Goal: Task Accomplishment & Management: Manage account settings

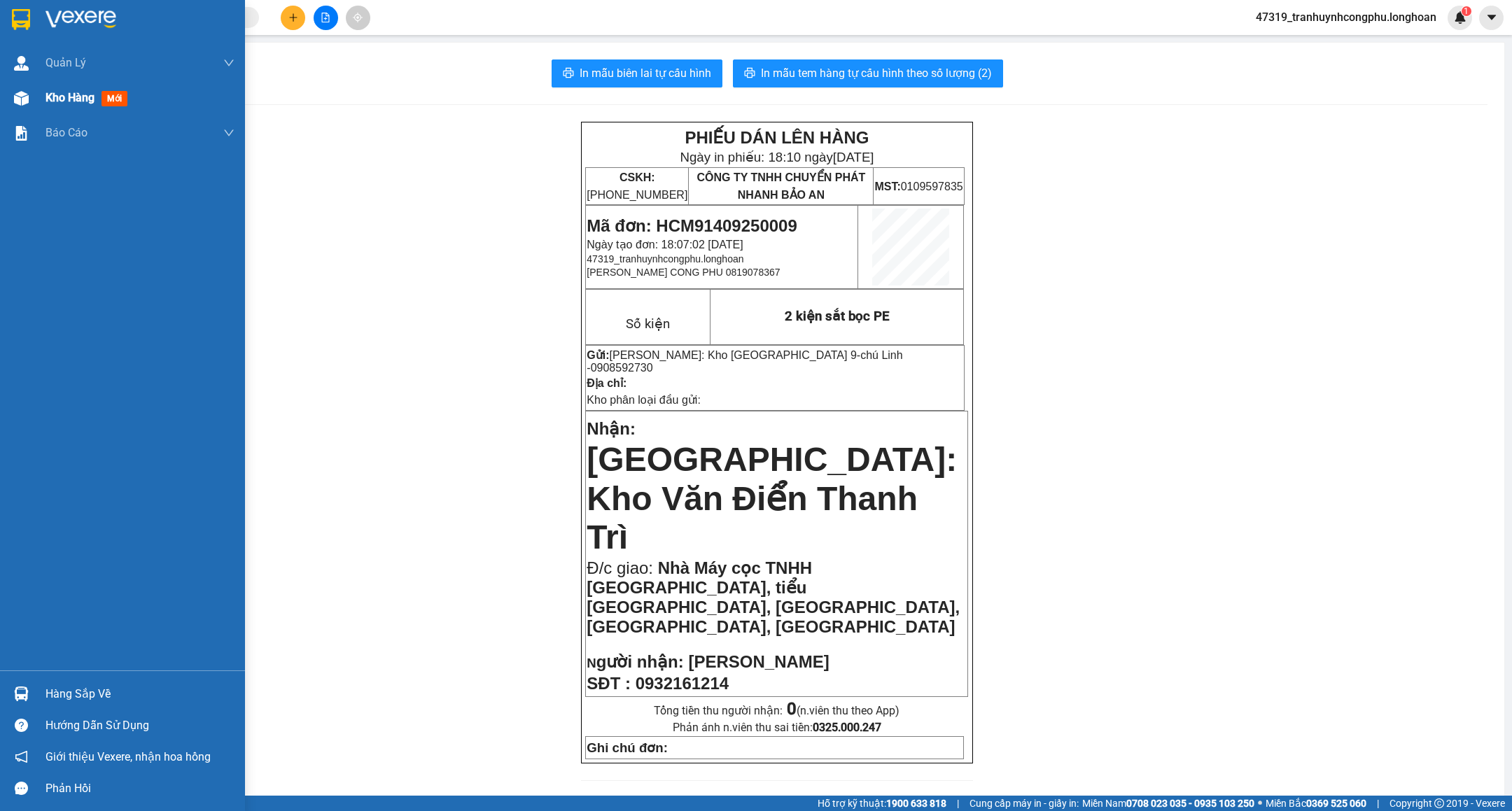
click at [25, 93] on img at bounding box center [21, 98] width 14 height 14
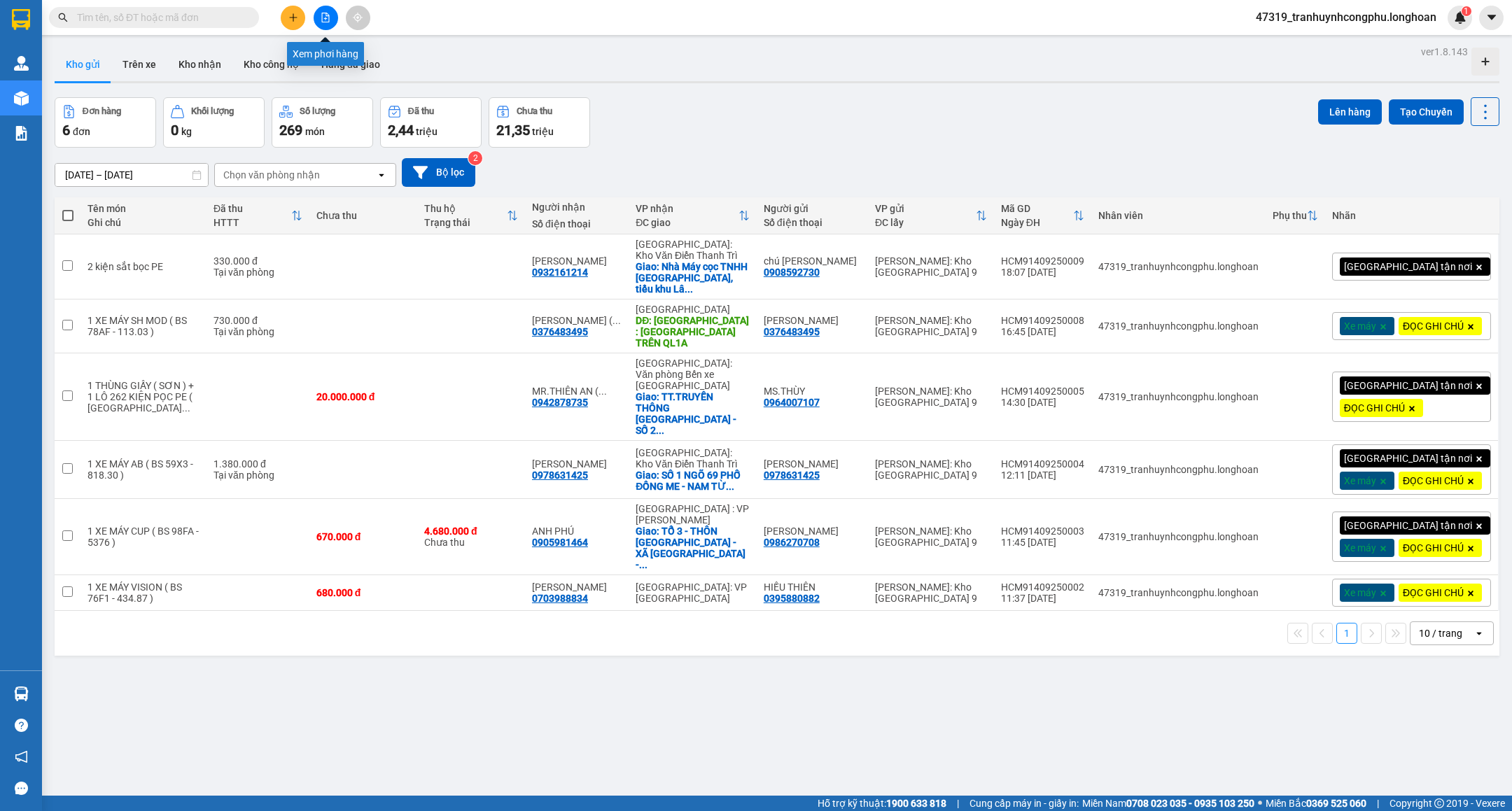
click at [321, 13] on icon "file-add" at bounding box center [325, 18] width 10 height 10
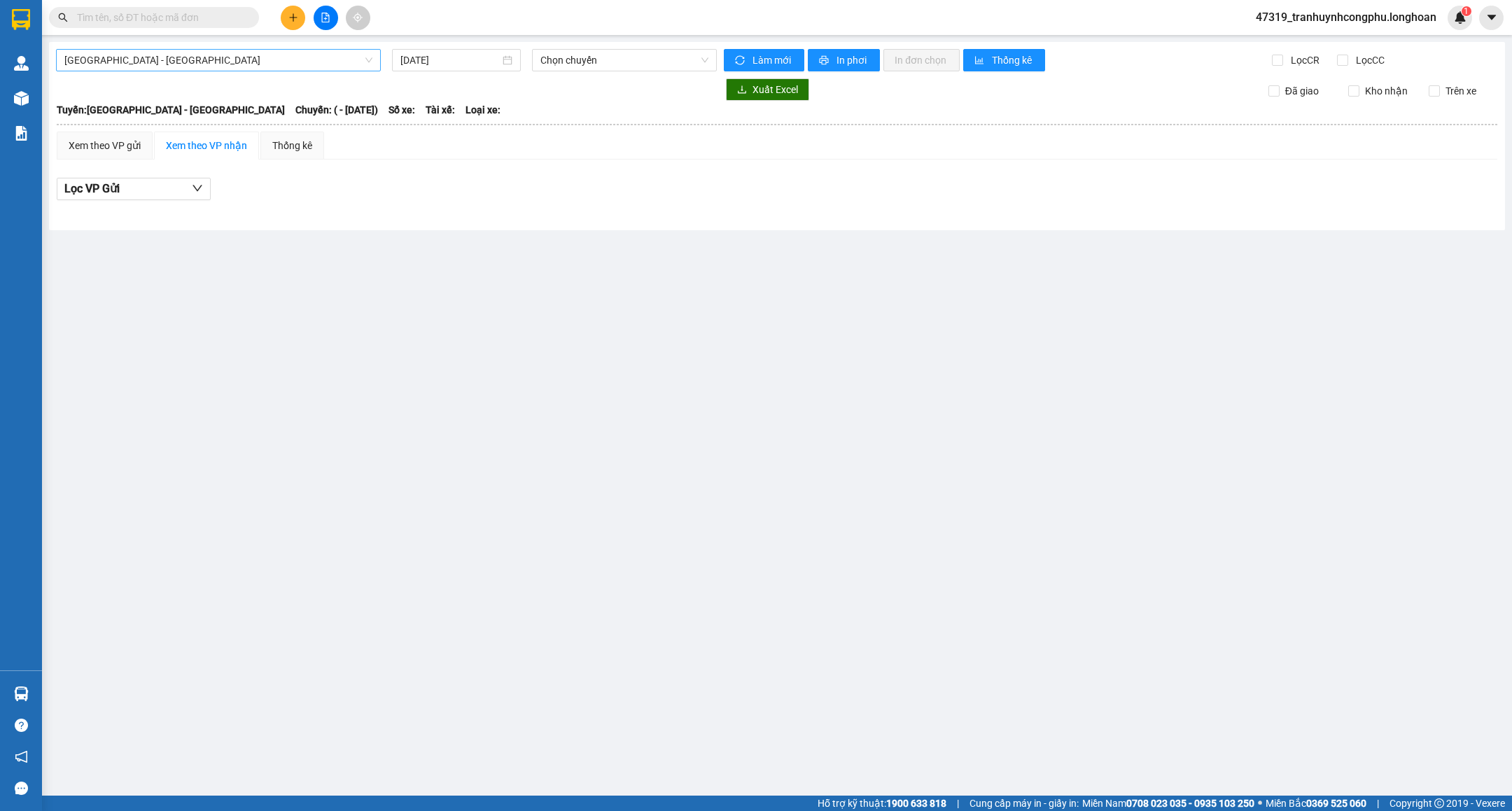
click at [196, 63] on span "[GEOGRAPHIC_DATA] - [GEOGRAPHIC_DATA]" at bounding box center [218, 60] width 308 height 21
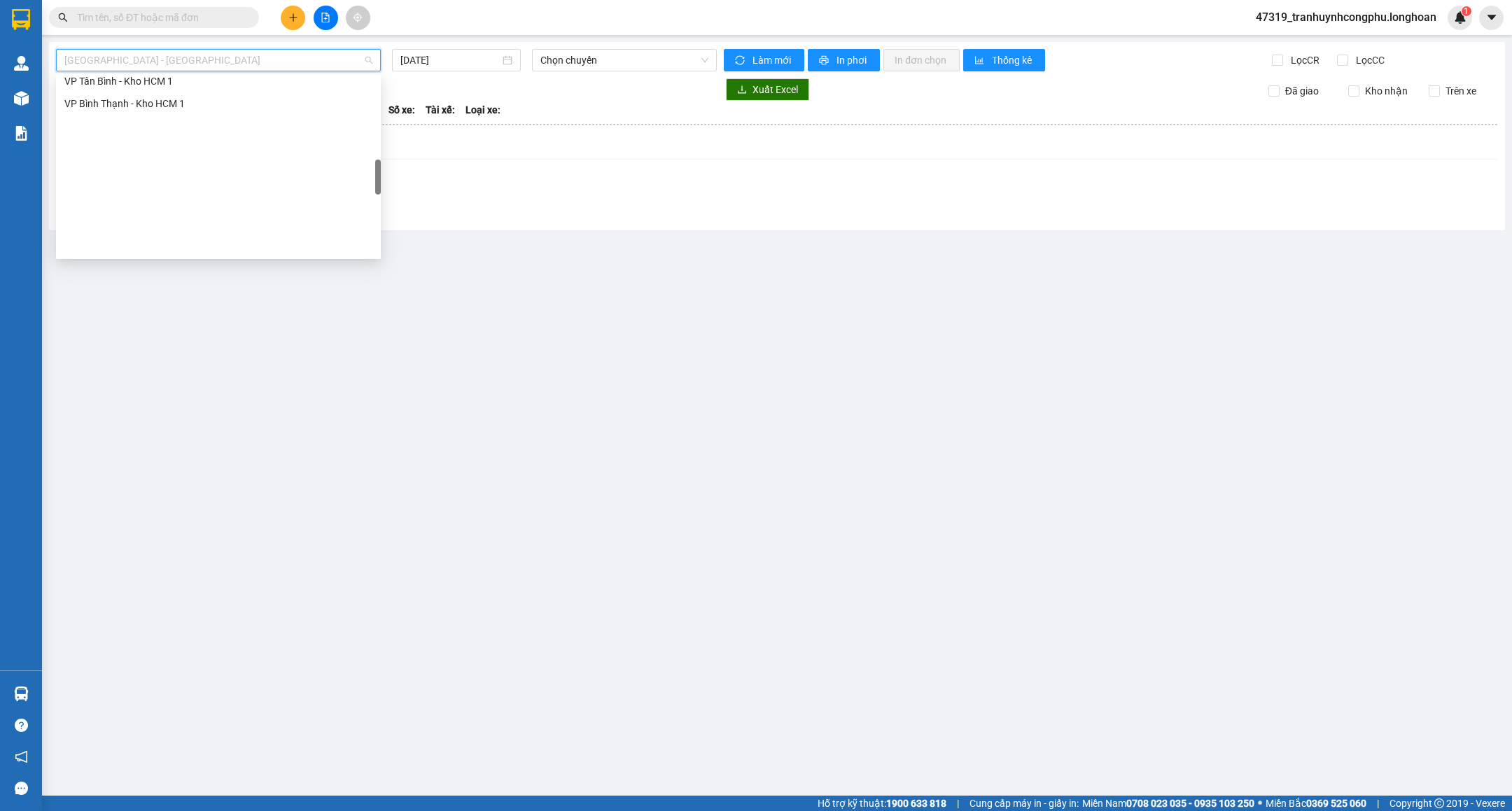
scroll to position [526, 0]
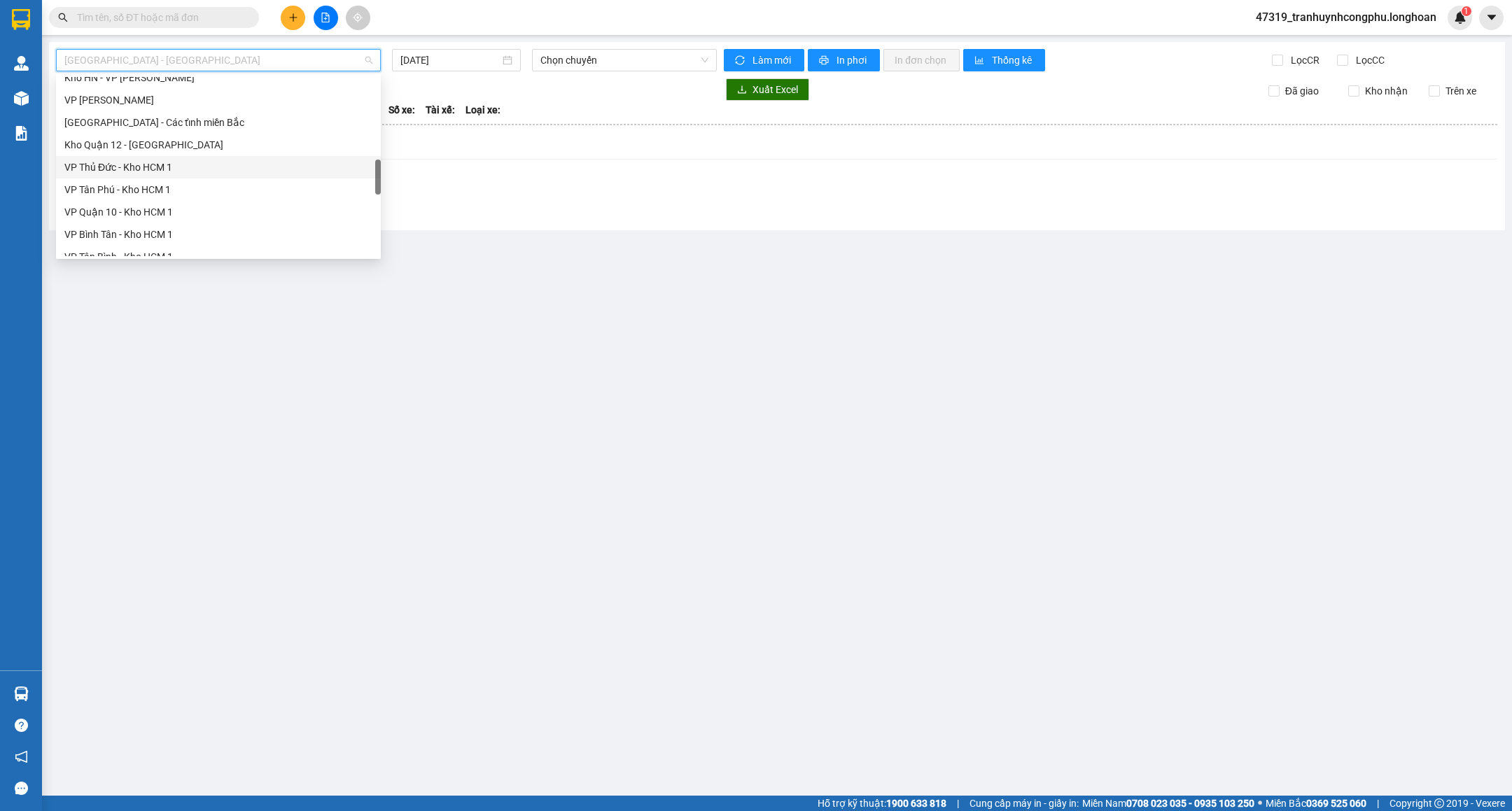
click at [129, 164] on div "VP Thủ Đức - Kho HCM 1" at bounding box center [218, 167] width 308 height 15
type input "[DATE]"
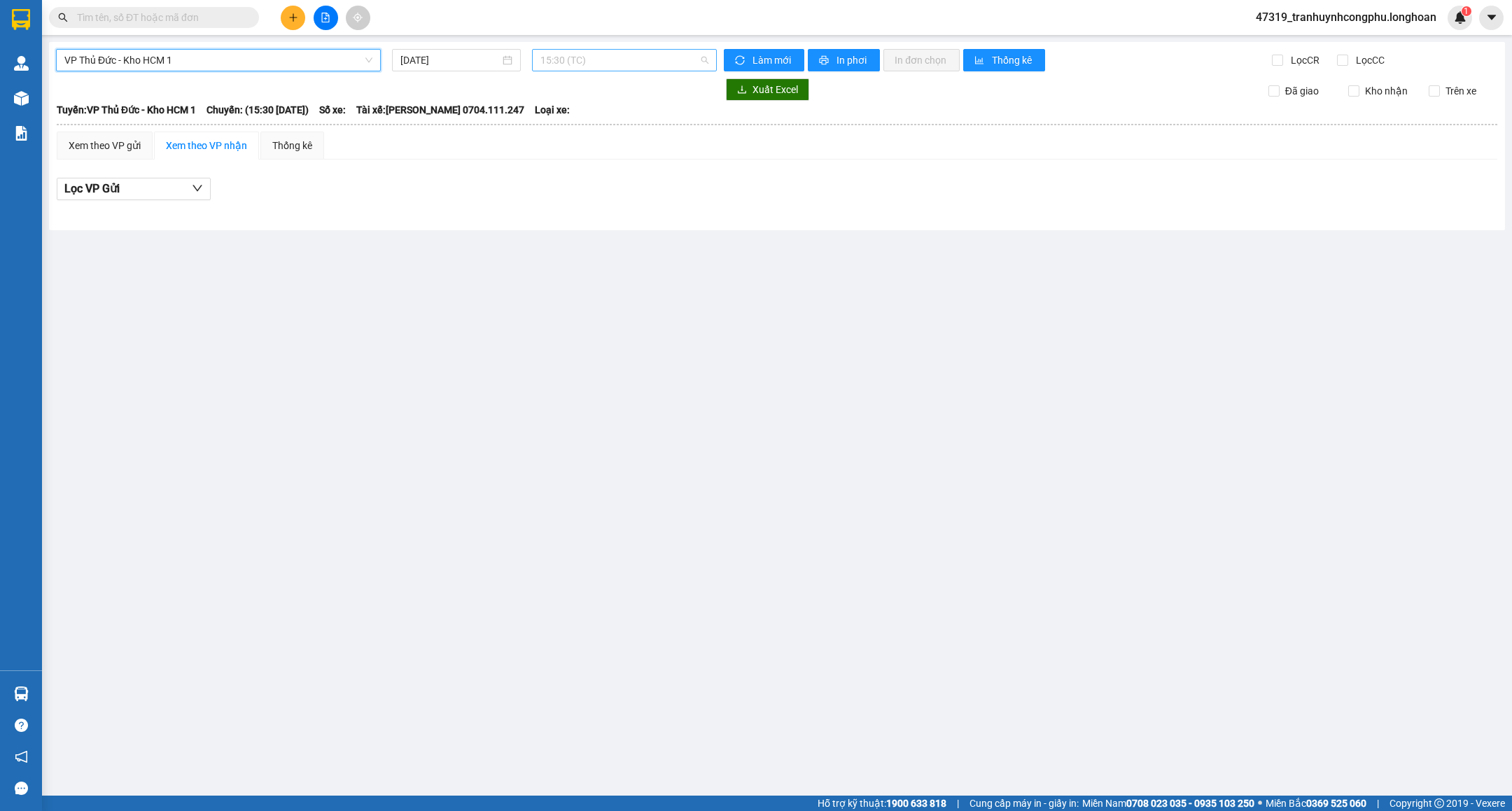
click at [563, 54] on span "15:30 (TC)" at bounding box center [625, 60] width 168 height 21
click at [571, 129] on div "18:45 (TC) - 29E-136.91" at bounding box center [595, 132] width 109 height 15
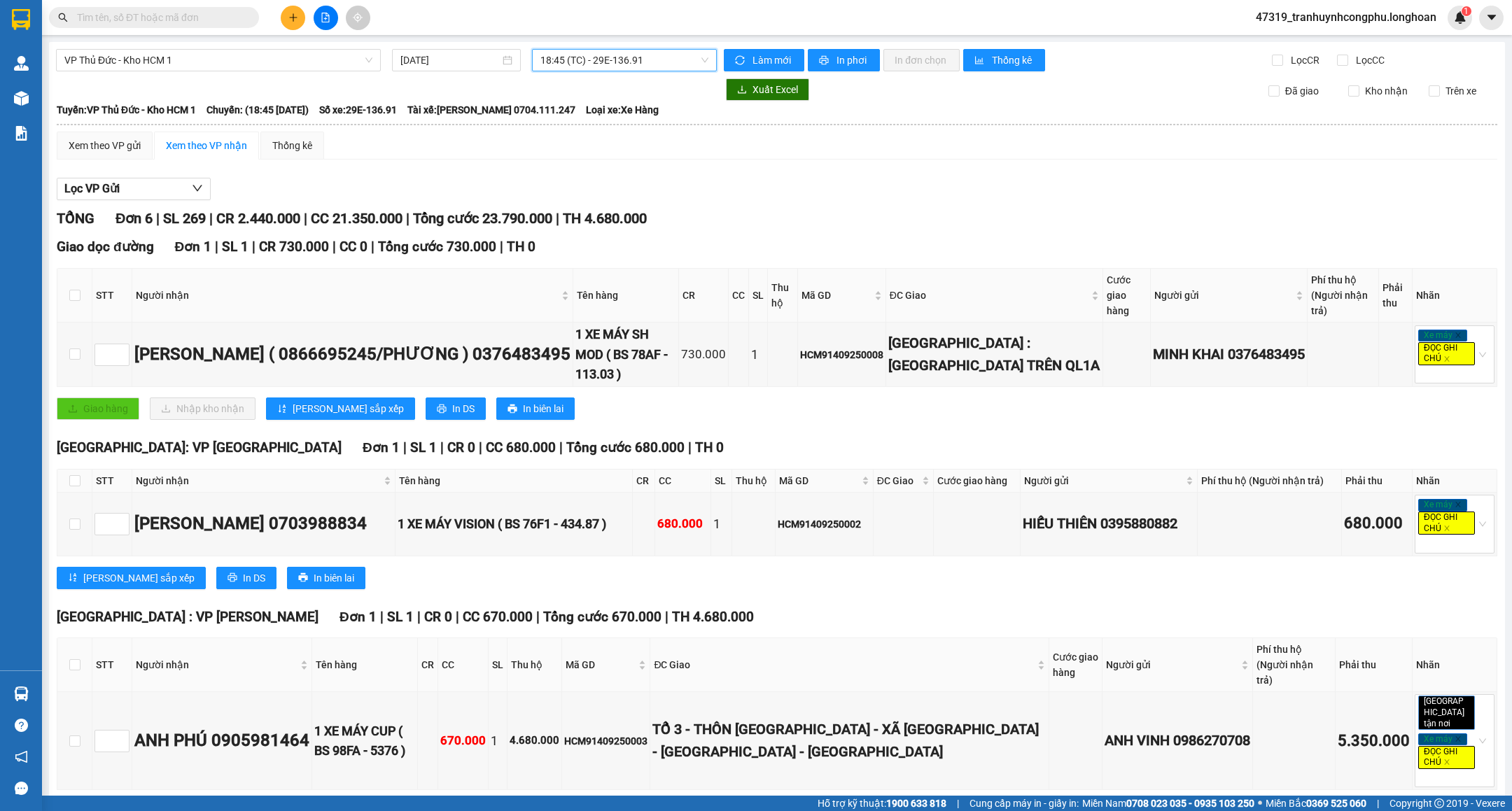
click at [609, 57] on span "18:45 (TC) - 29E-136.91" at bounding box center [625, 60] width 168 height 21
click at [600, 103] on div "15:30 (TC)" at bounding box center [590, 110] width 109 height 15
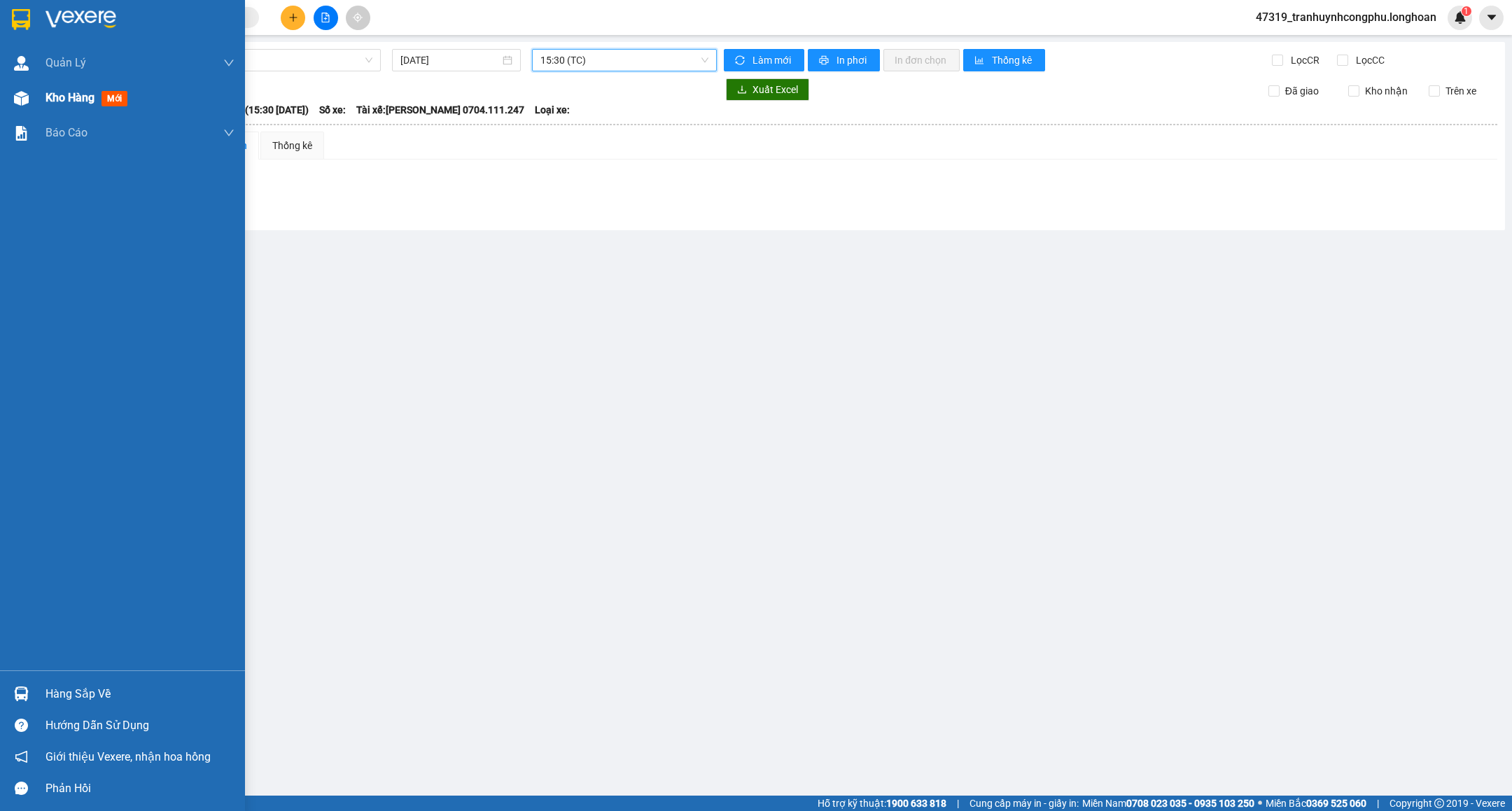
click at [9, 92] on div at bounding box center [21, 98] width 25 height 25
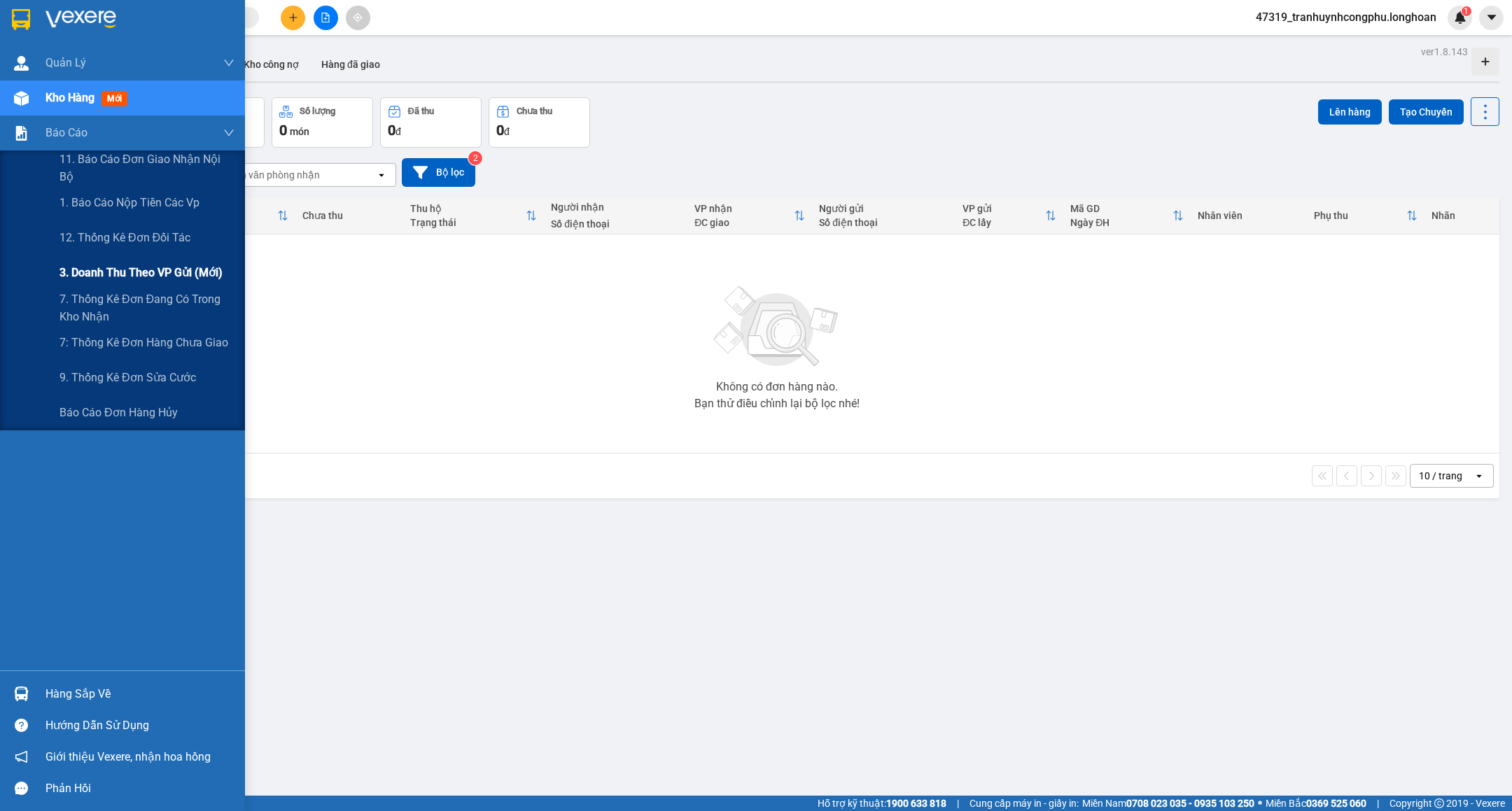
click at [99, 268] on span "3. Doanh Thu theo VP Gửi (mới)" at bounding box center [140, 272] width 163 height 18
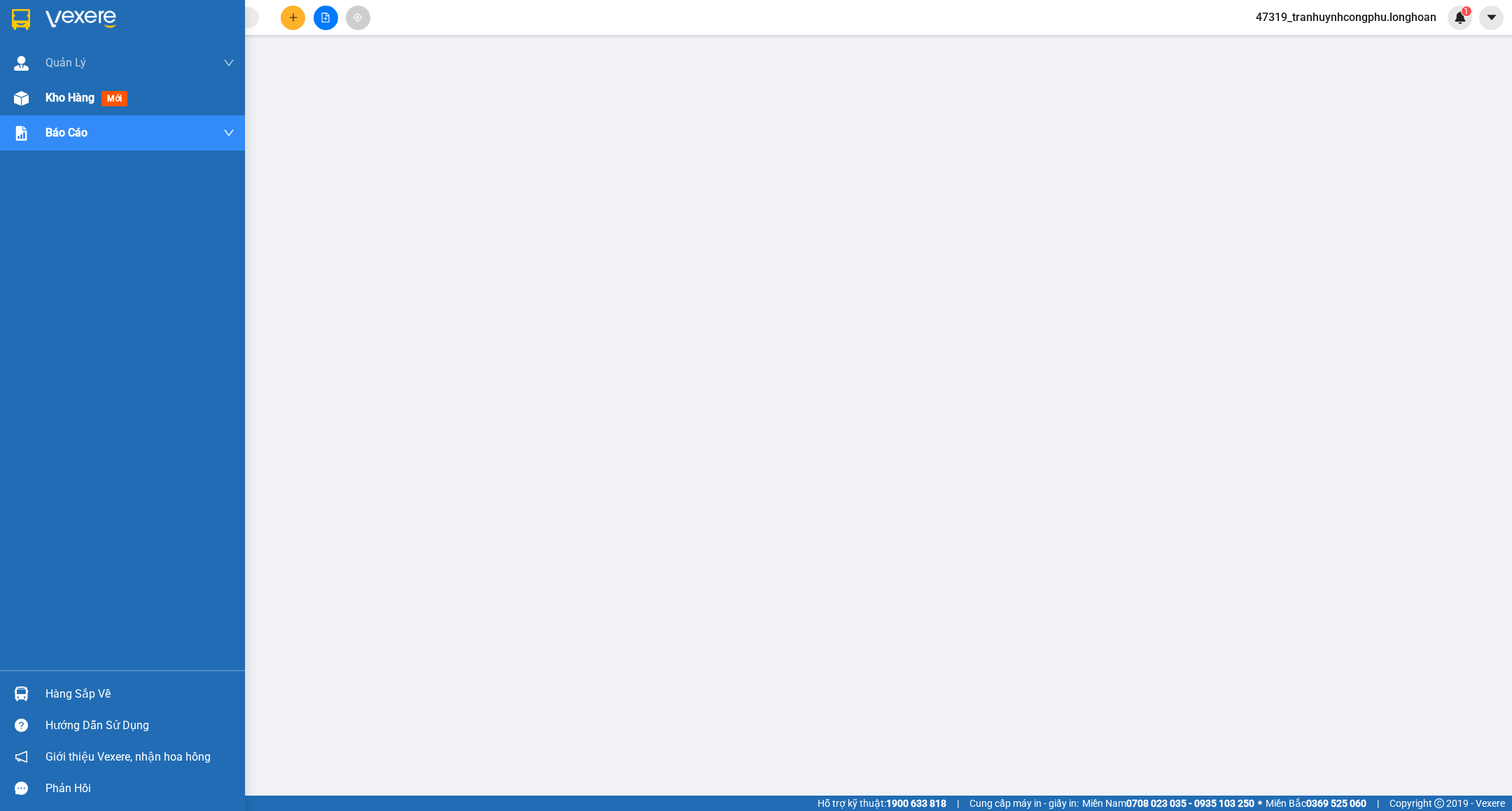
click at [36, 96] on div "Kho hàng mới" at bounding box center [123, 98] width 245 height 35
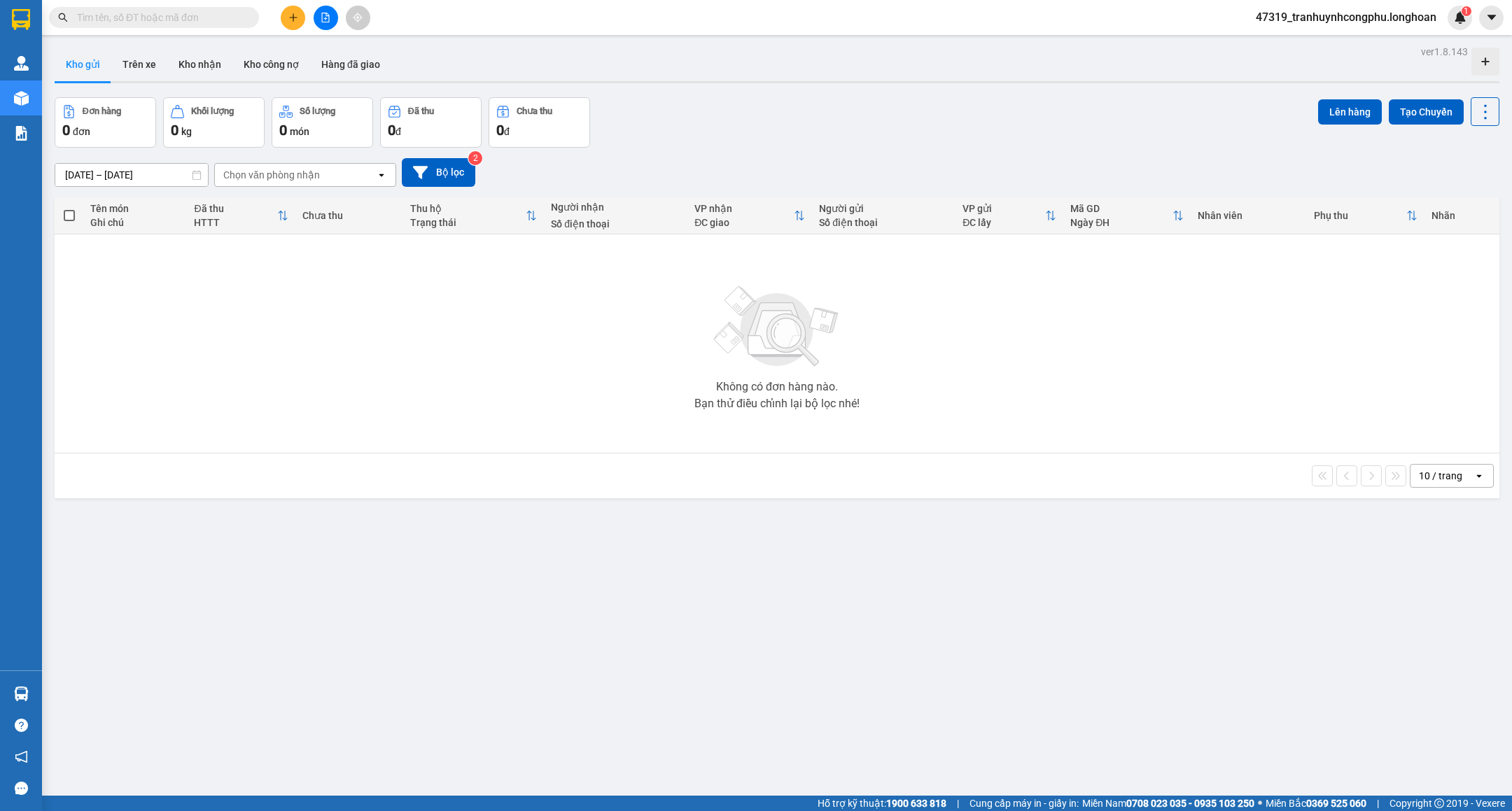
click at [92, 272] on div "Không có đơn hàng nào. Bạn thử điều chỉnh lại bộ lọc nhé!" at bounding box center [777, 344] width 1430 height 210
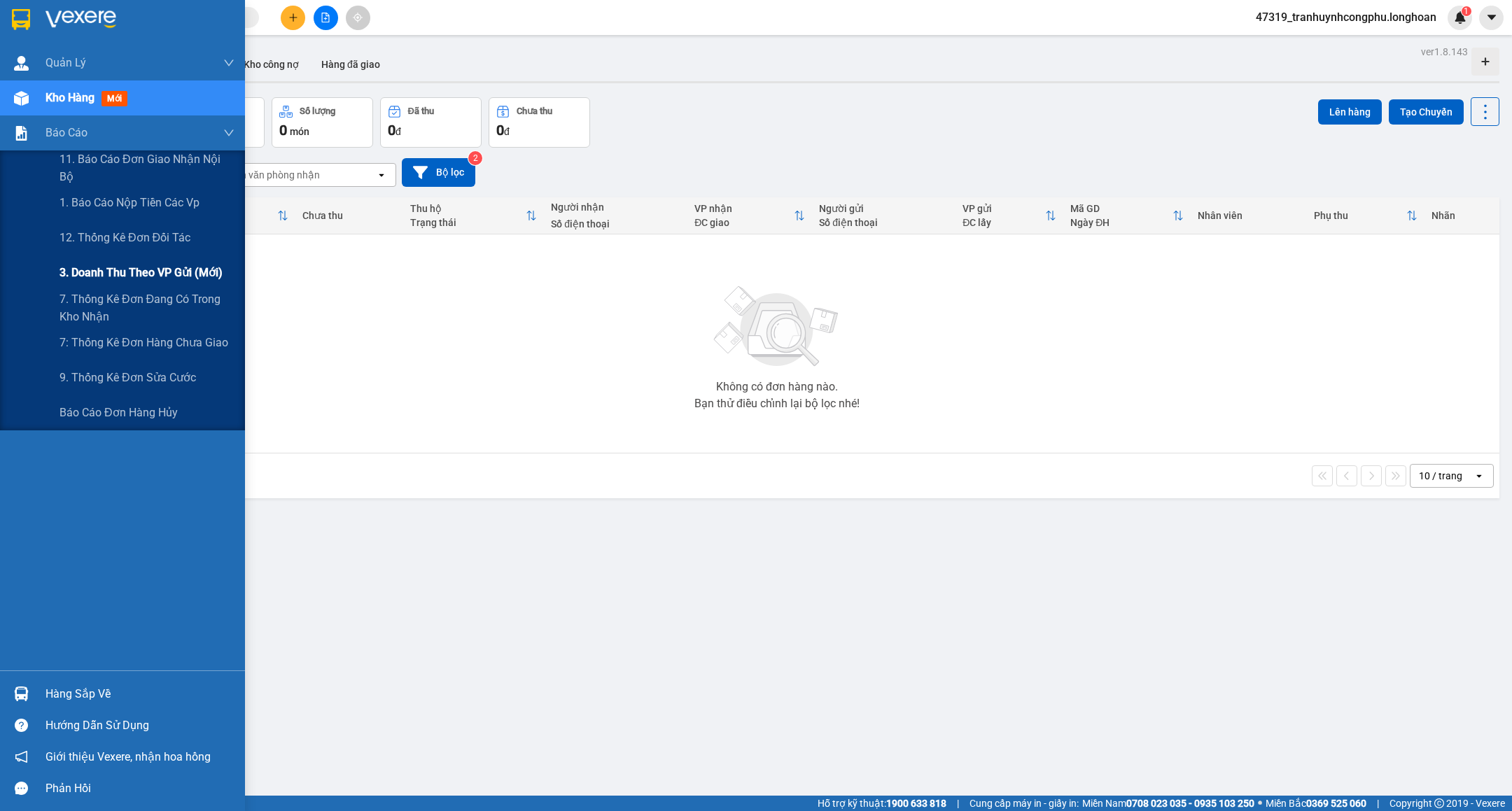
click at [102, 268] on span "3. Doanh Thu theo VP Gửi (mới)" at bounding box center [140, 272] width 163 height 18
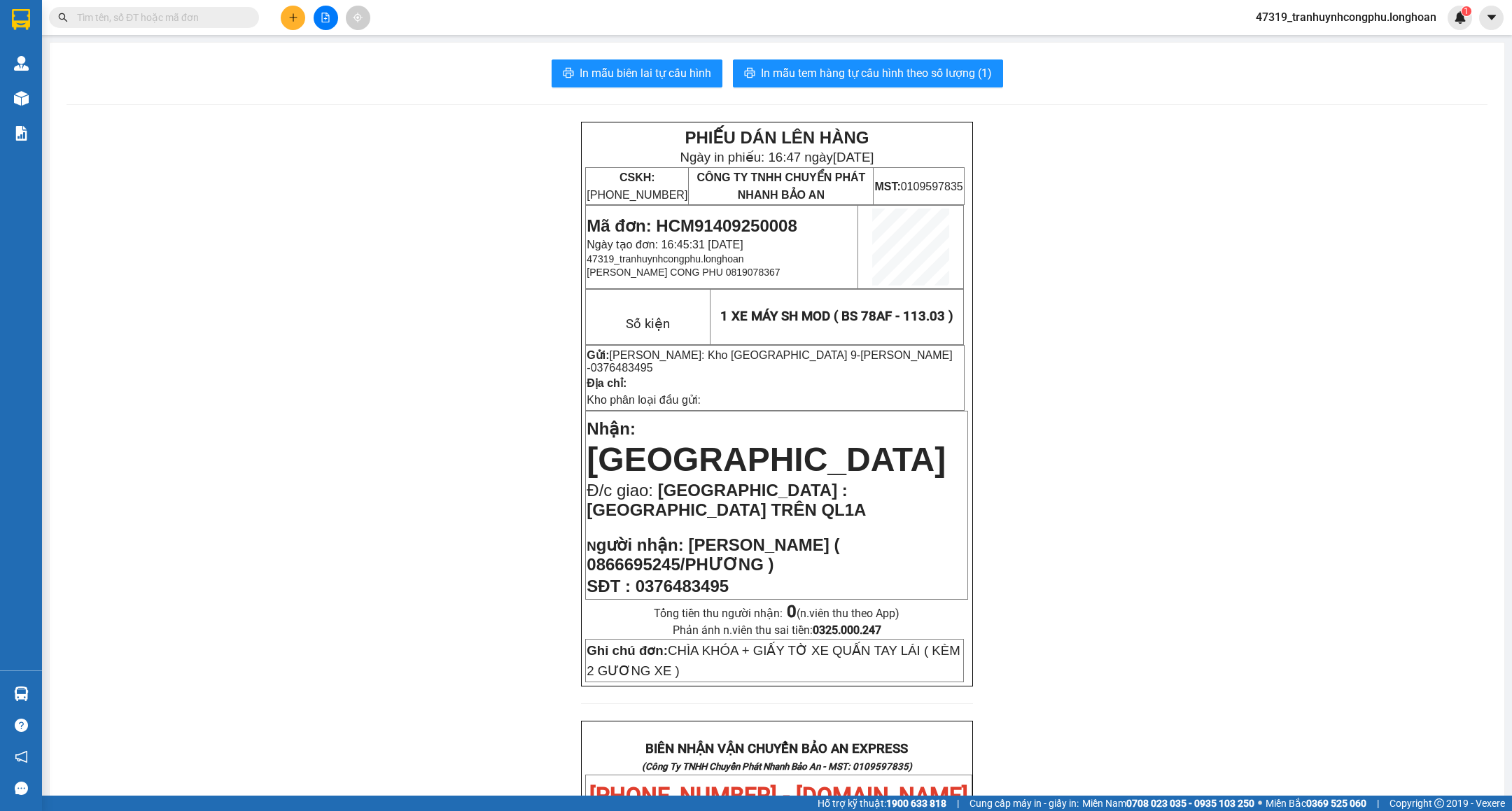
click at [766, 228] on span "Mã đơn: HCM91409250008" at bounding box center [692, 226] width 210 height 19
copy span "HCM91409250008"
click at [1138, 369] on div "PHIẾU DÁN LÊN HÀNG Ngày in phiếu: 16:47 [DATE] CSKH: [PHONE_NUMBER] CÔNG TY TNH…" at bounding box center [777, 795] width 1421 height 1346
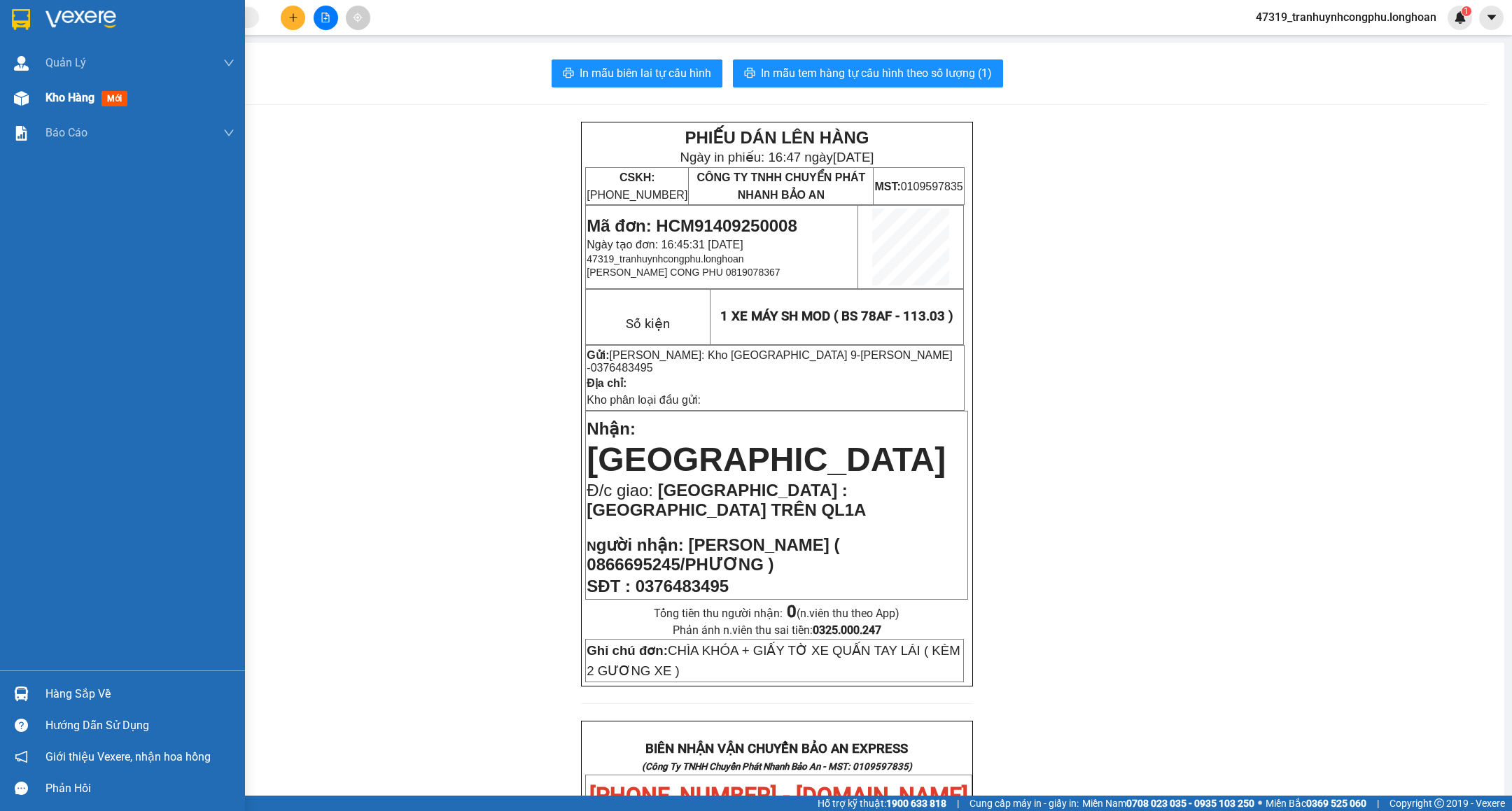
click at [14, 105] on img at bounding box center [21, 98] width 14 height 14
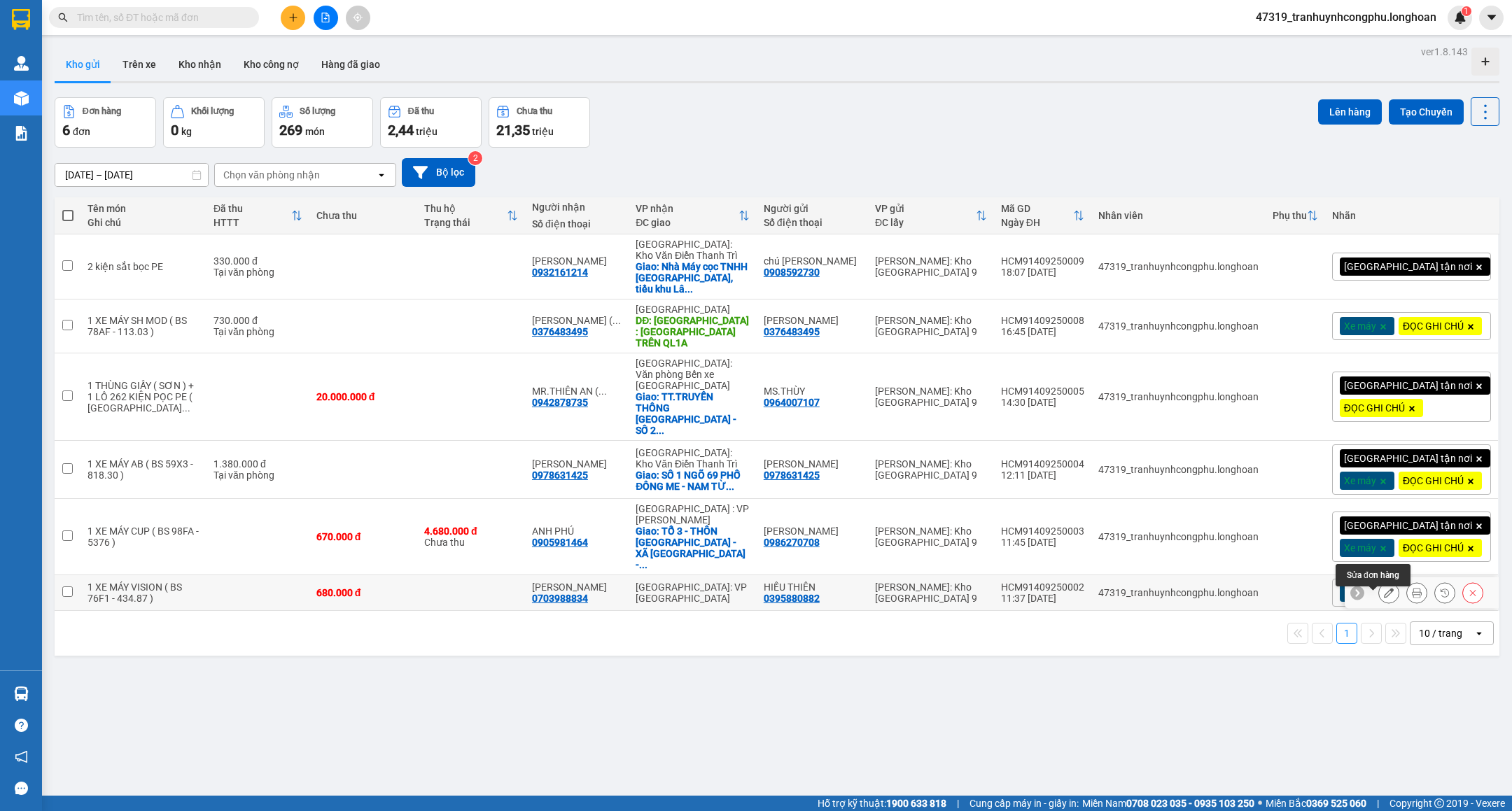
click at [1379, 599] on button at bounding box center [1389, 593] width 19 height 25
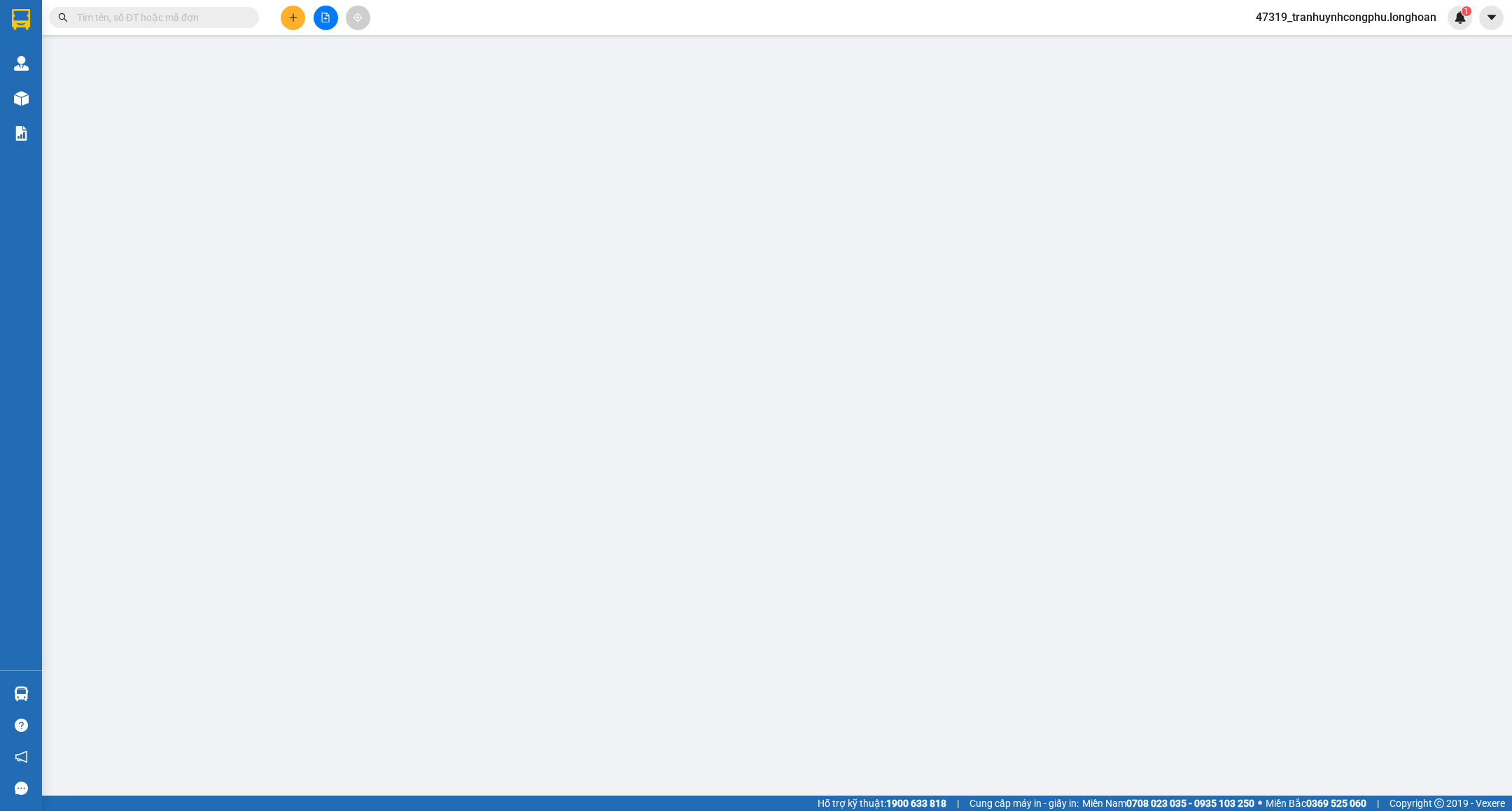
type input "0395880882"
type input "HIẾU THIÊN"
type input "0703988834"
type input "[PERSON_NAME]"
type input "CHÌA KHÓA QUẤN TAY LÁI - GIẤY TỜ XE KHÁCH GIỮ"
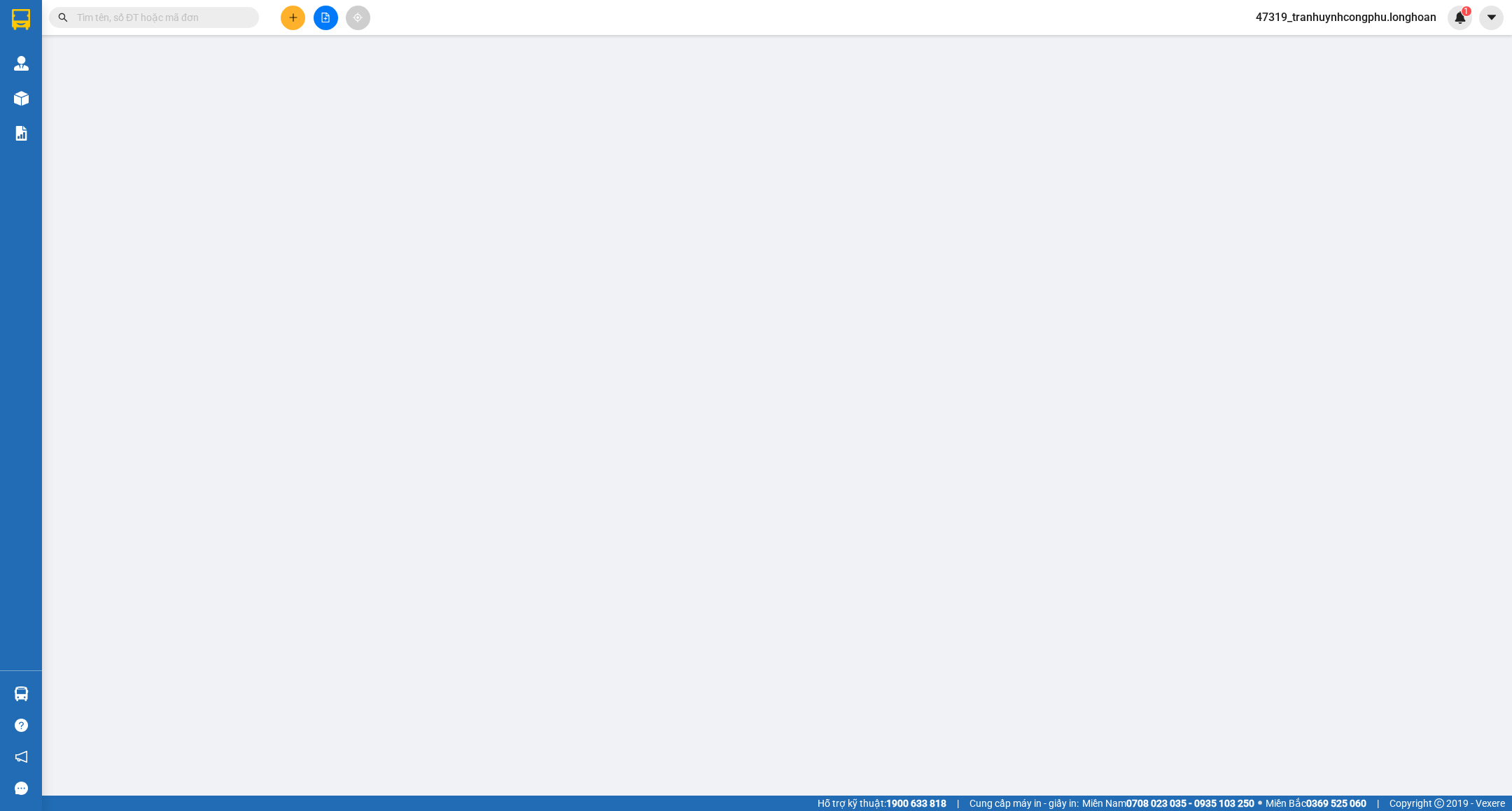
type input "680.000"
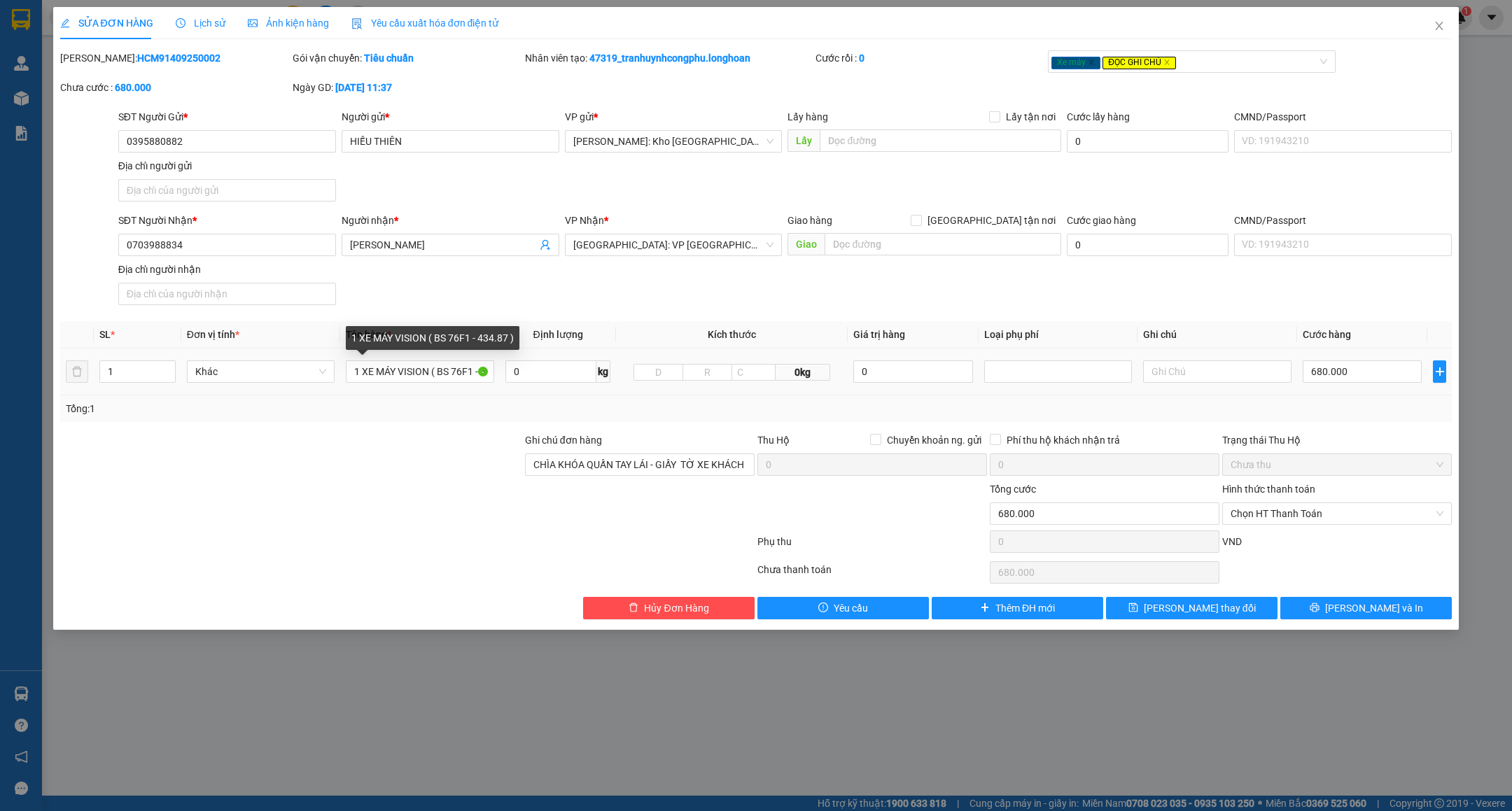
drag, startPoint x: 455, startPoint y: 373, endPoint x: 382, endPoint y: 513, distance: 157.9
click at [382, 513] on div at bounding box center [291, 506] width 465 height 49
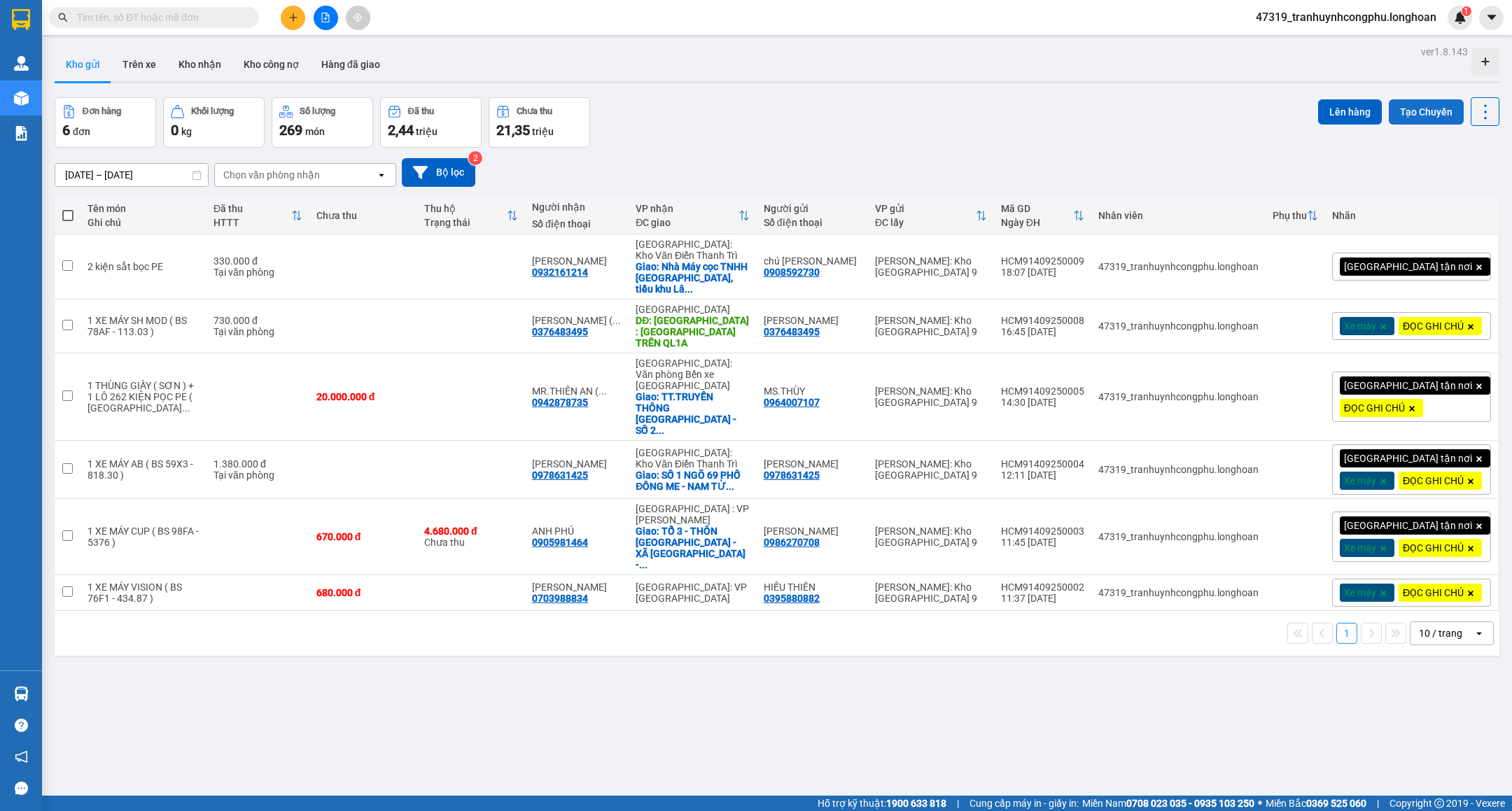
click at [1394, 115] on button "Tạo Chuyến" at bounding box center [1425, 111] width 75 height 25
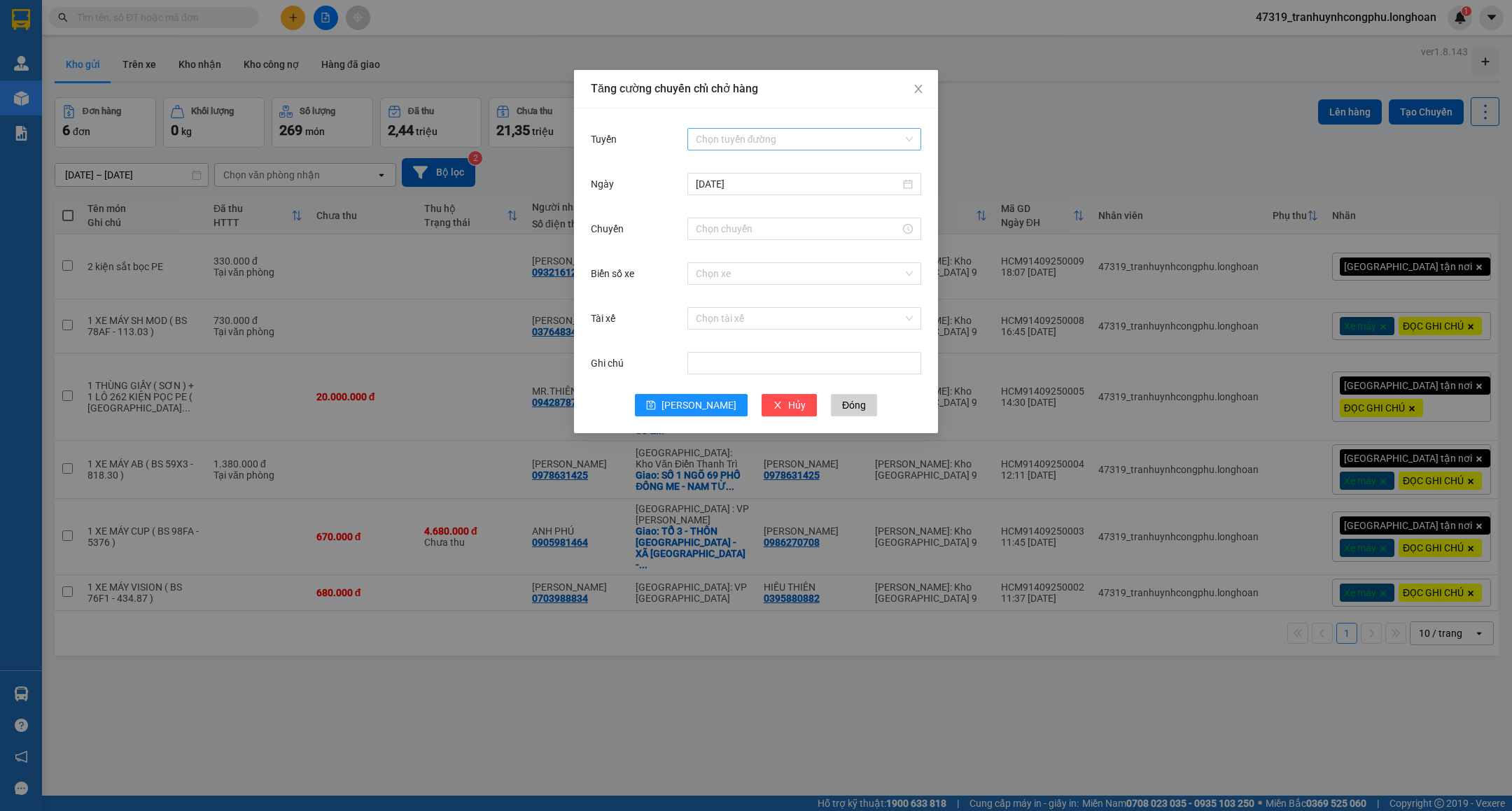
click at [787, 135] on input "Tuyến" at bounding box center [799, 139] width 207 height 21
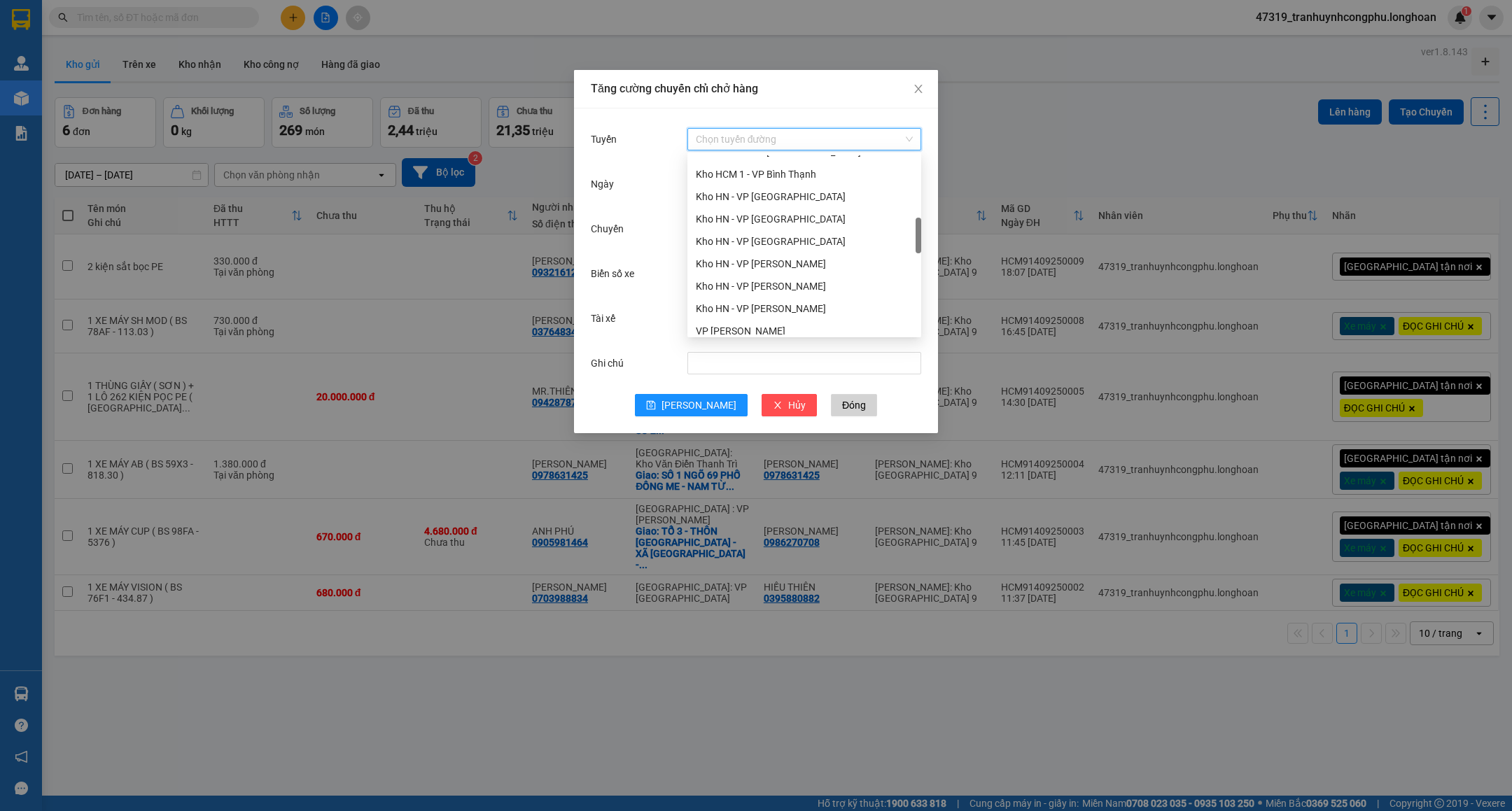
scroll to position [526, 0]
click at [743, 217] on div "VP Thủ Đức - Kho HCM 1" at bounding box center [804, 223] width 217 height 15
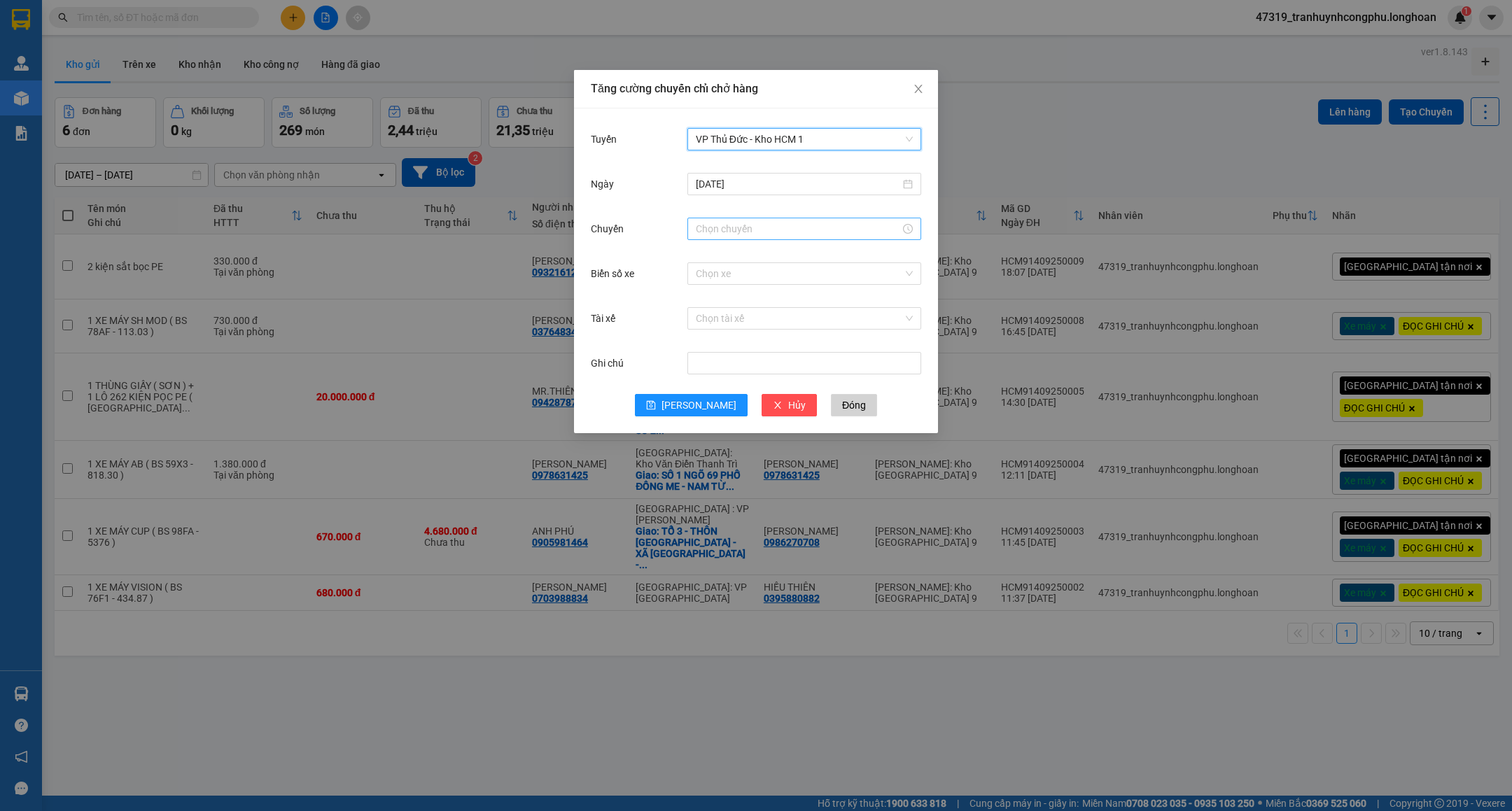
click at [742, 232] on input "Chuyến" at bounding box center [798, 228] width 204 height 15
click at [705, 357] on div "18" at bounding box center [706, 357] width 39 height 19
click at [746, 353] on div "45" at bounding box center [746, 354] width 38 height 19
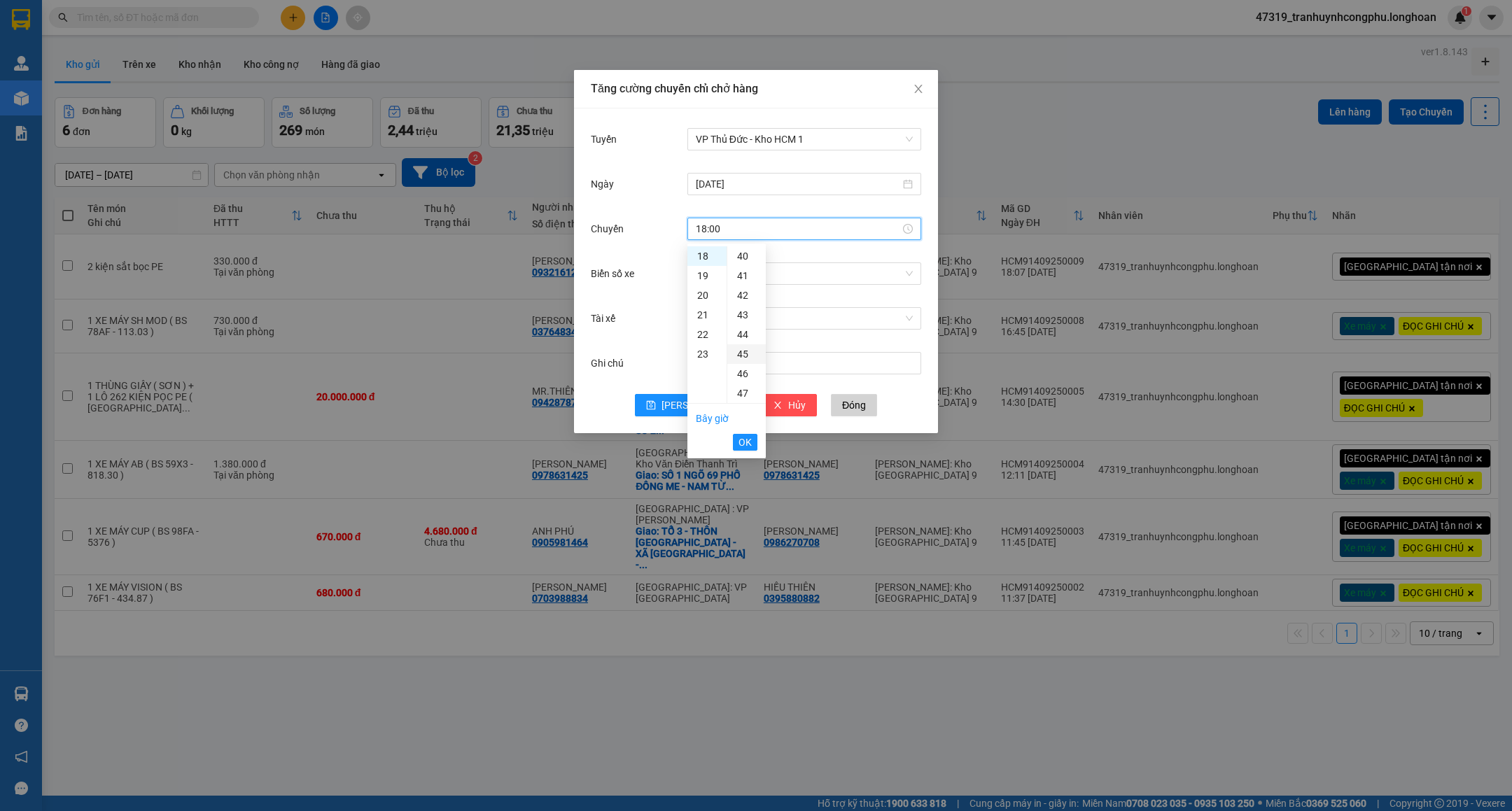
type input "18:45"
click at [757, 433] on li "OK" at bounding box center [745, 442] width 25 height 24
click at [750, 438] on span "OK" at bounding box center [745, 442] width 14 height 15
click at [691, 404] on span "[PERSON_NAME]" at bounding box center [698, 405] width 75 height 15
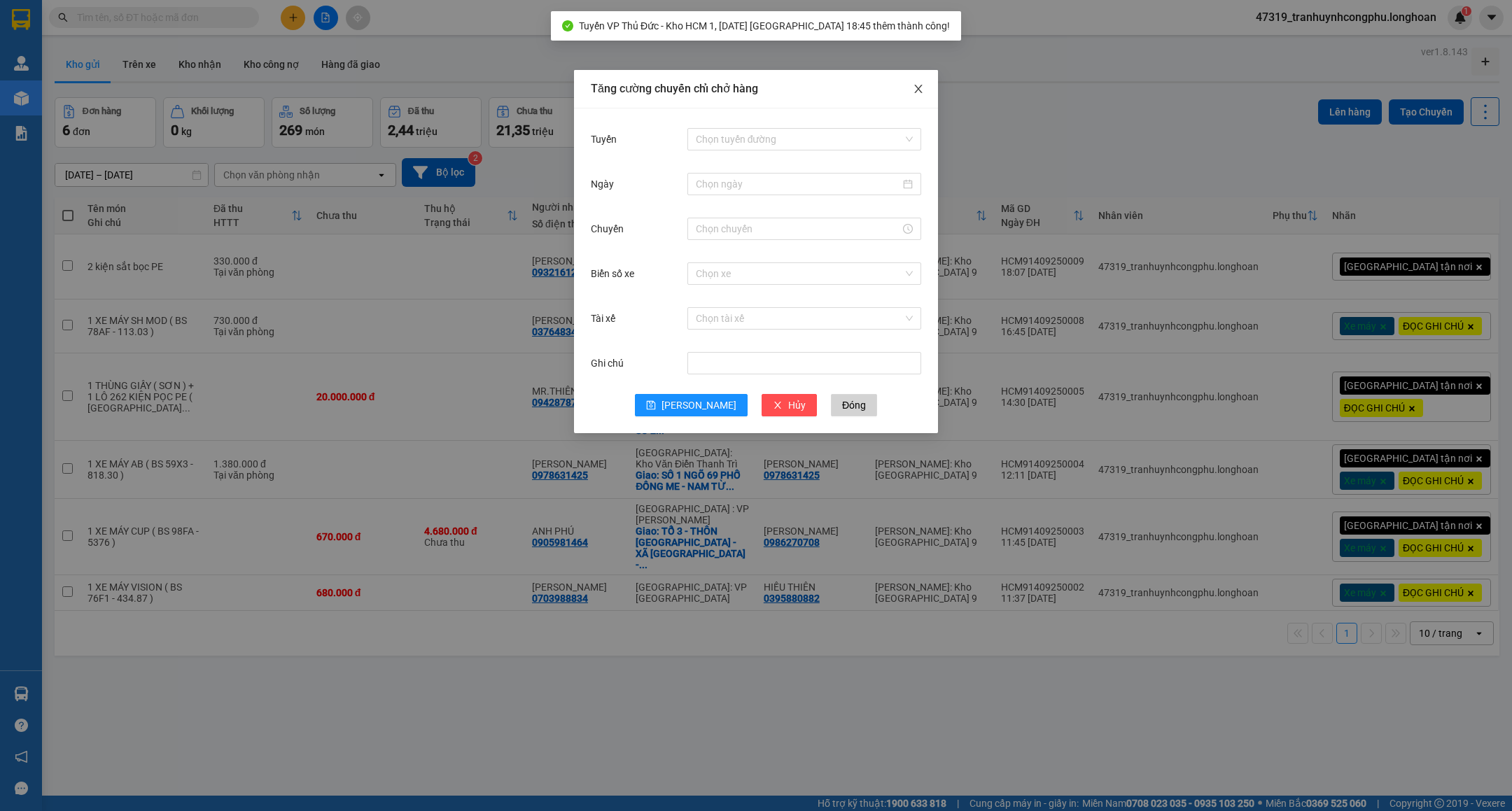
click at [912, 91] on span "Close" at bounding box center [918, 89] width 39 height 39
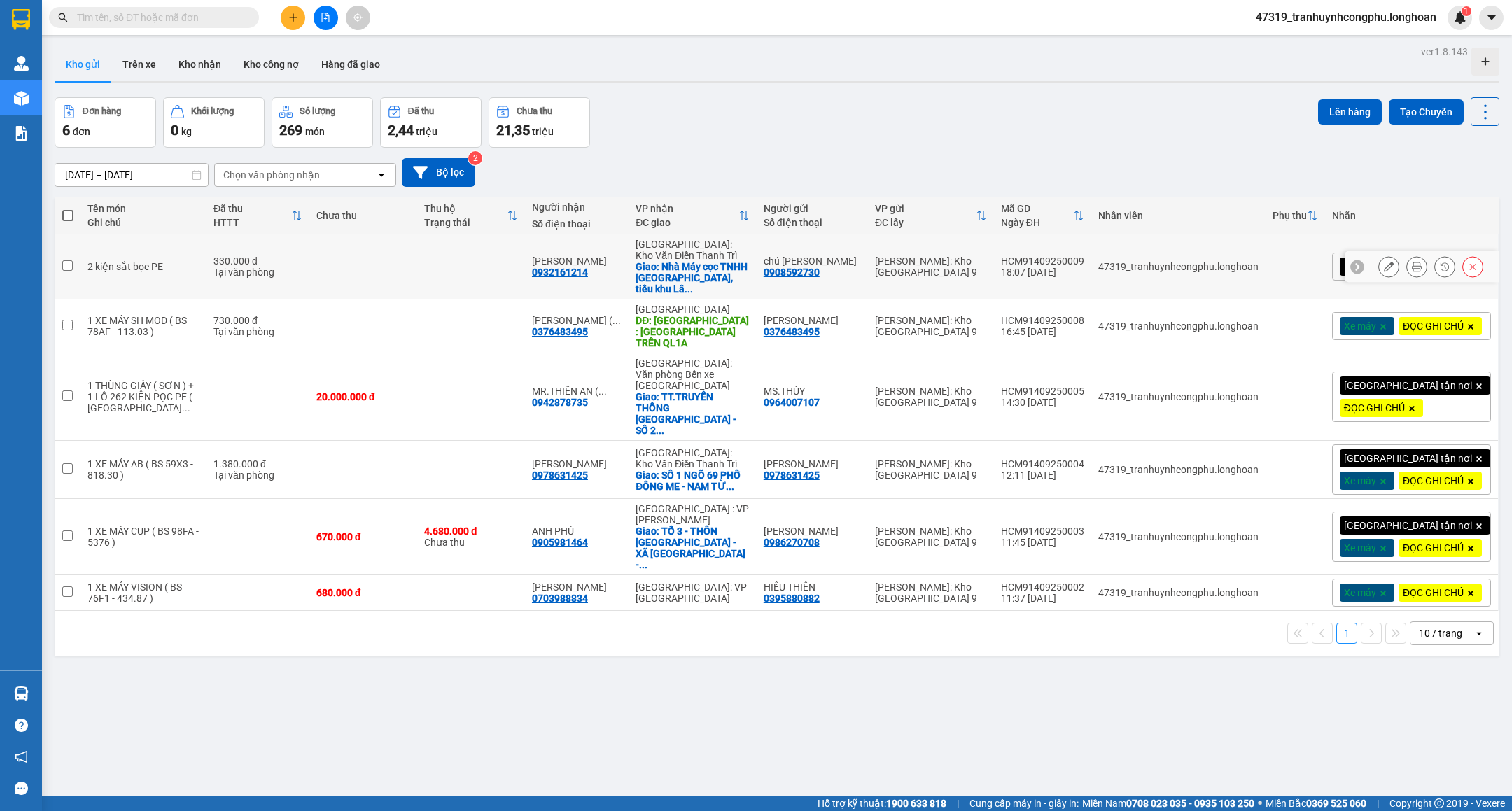
click at [446, 268] on td at bounding box center [471, 266] width 107 height 65
checkbox input "true"
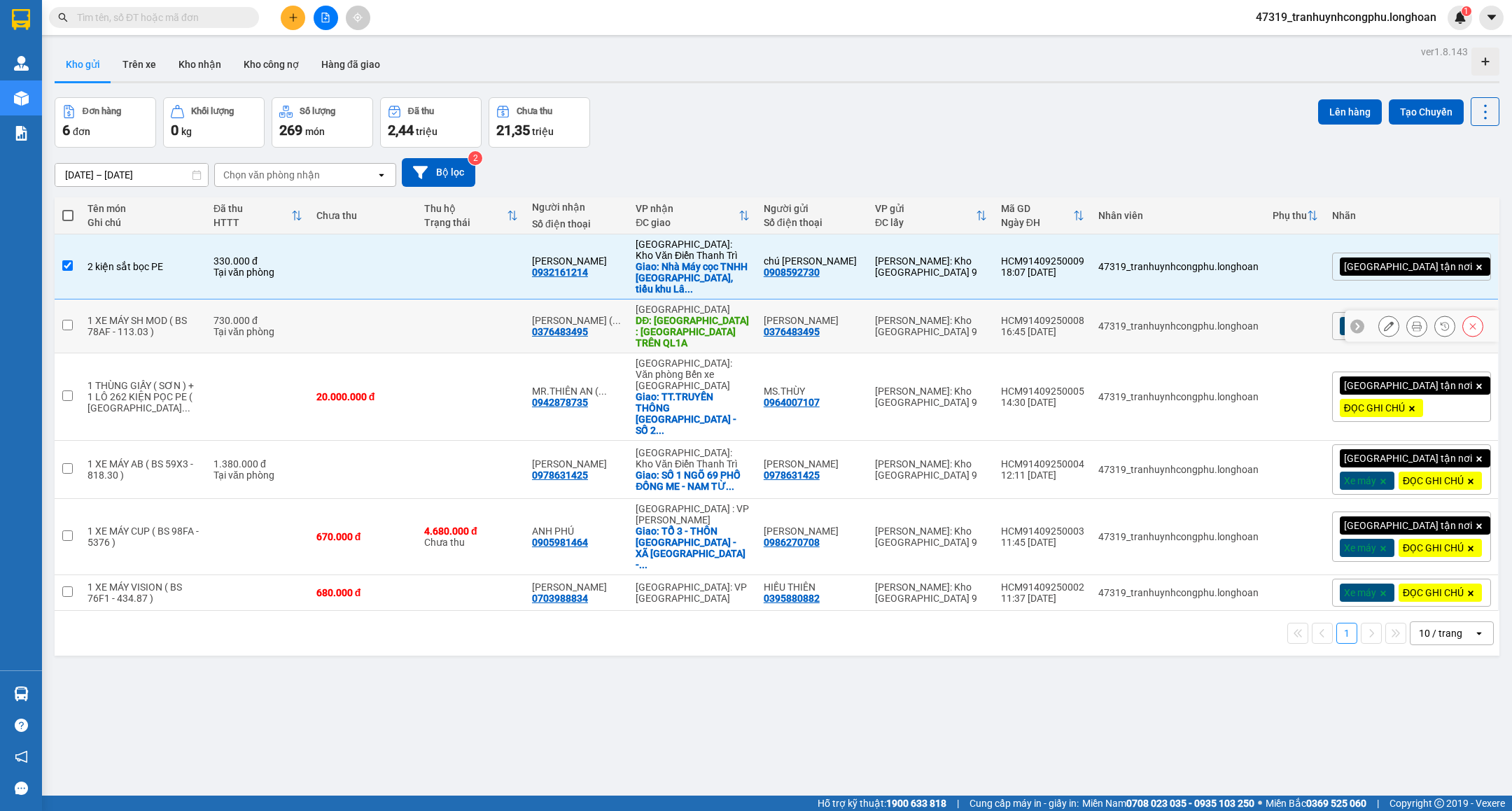
click at [417, 325] on td at bounding box center [363, 326] width 107 height 54
checkbox input "true"
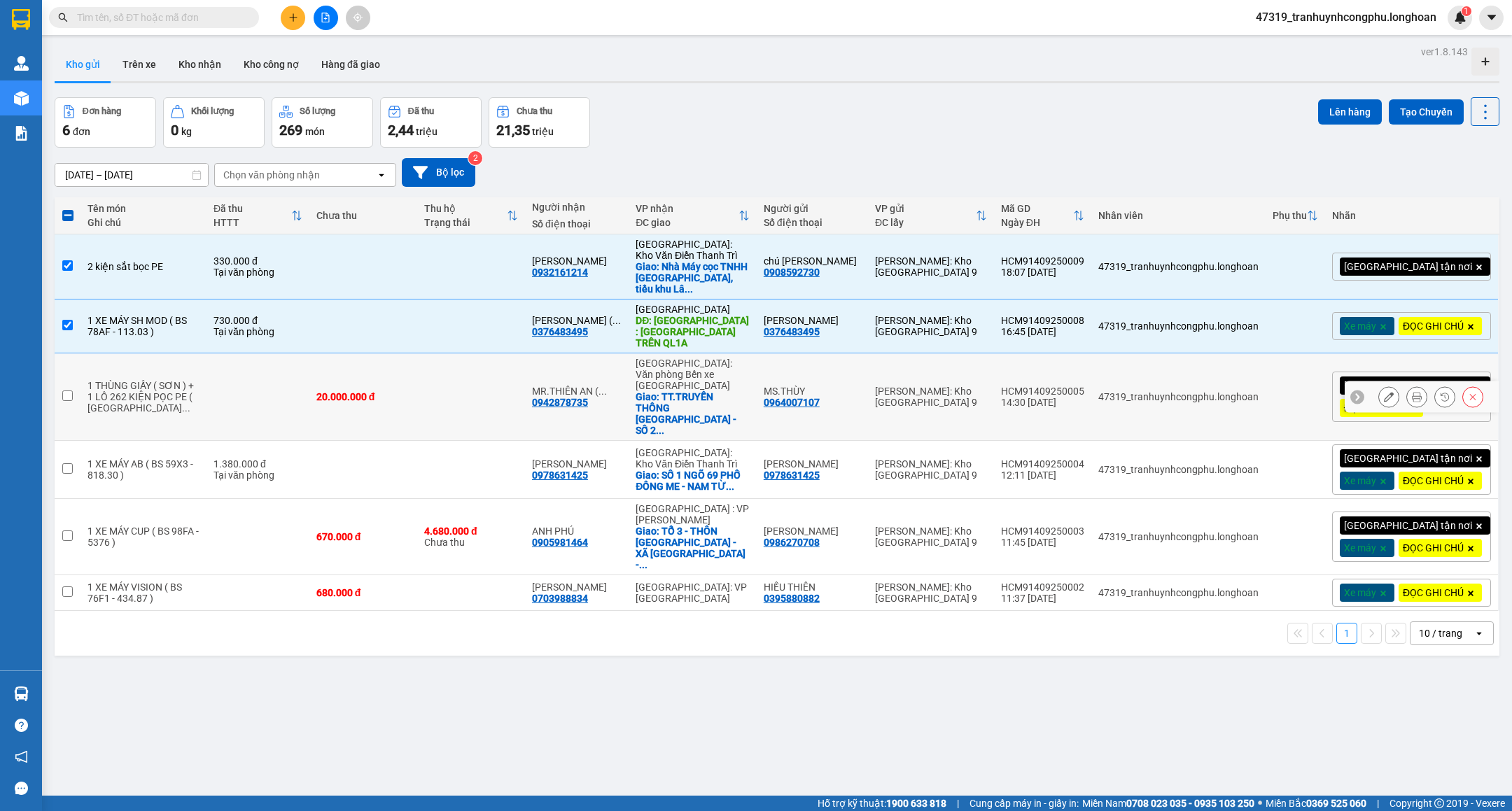
click at [417, 370] on td "20.000.000 đ" at bounding box center [363, 397] width 107 height 87
checkbox input "true"
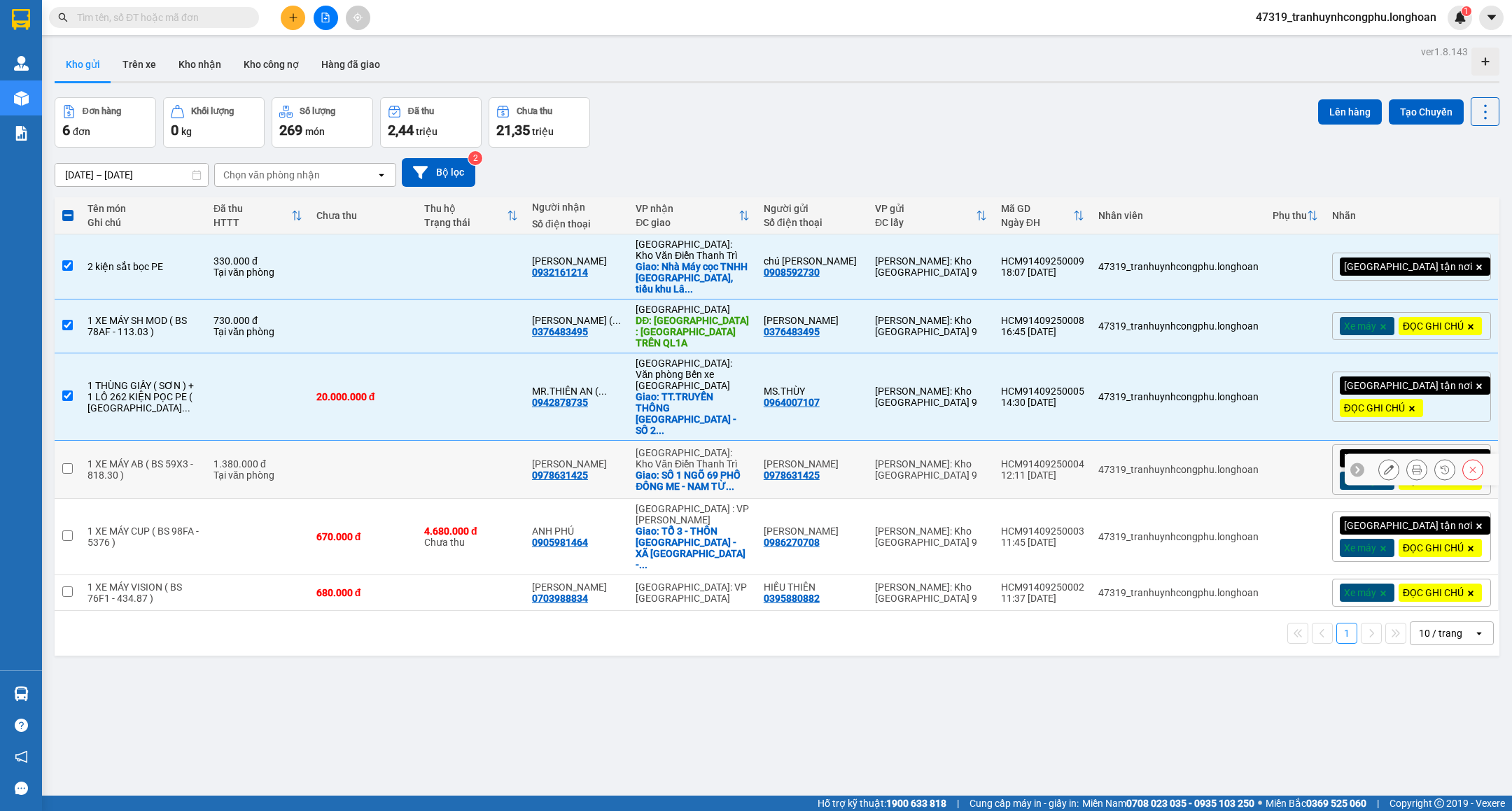
click at [376, 441] on td at bounding box center [363, 470] width 107 height 58
checkbox input "true"
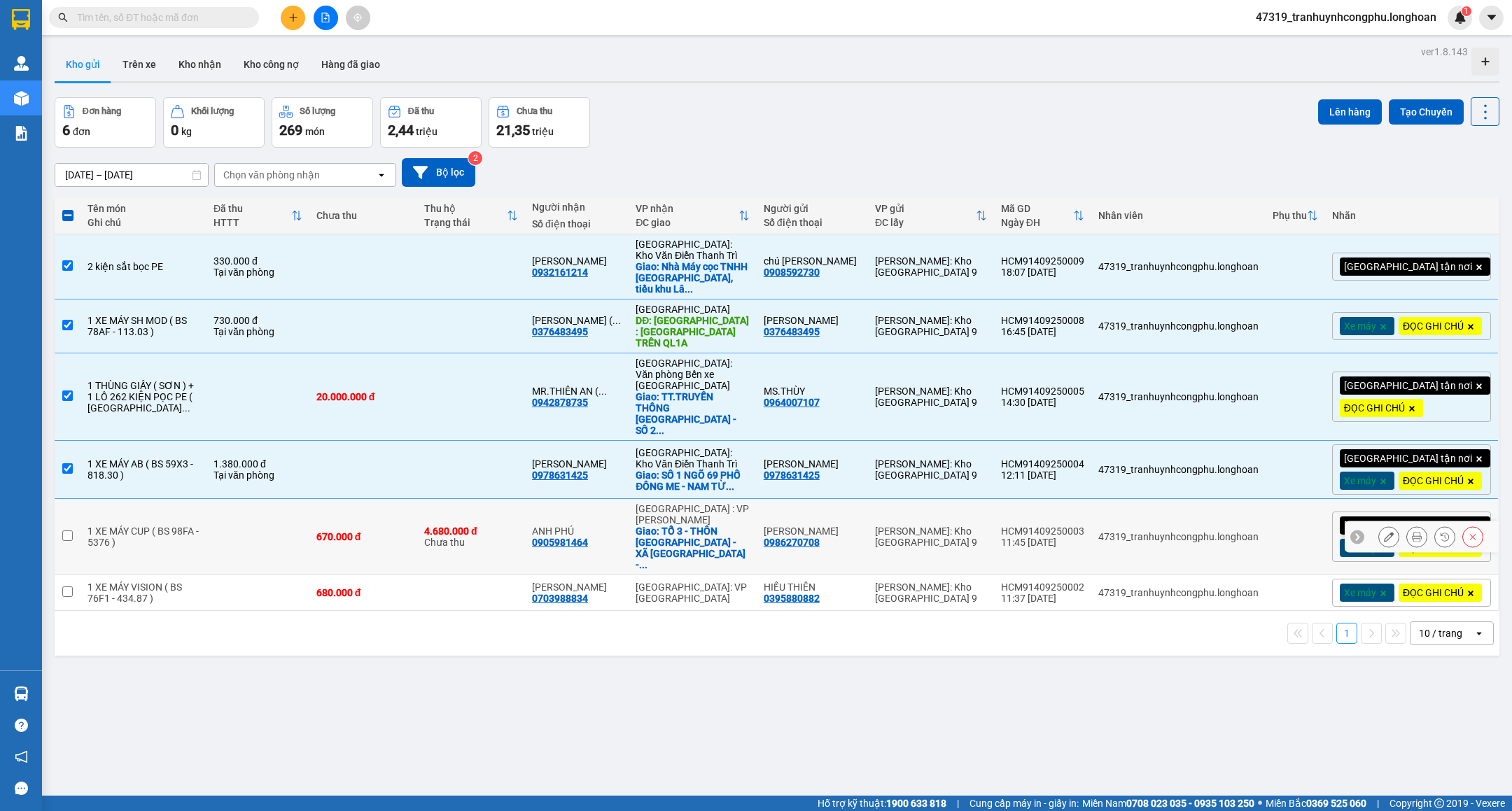
click at [351, 512] on td "670.000 đ" at bounding box center [363, 536] width 107 height 76
checkbox input "true"
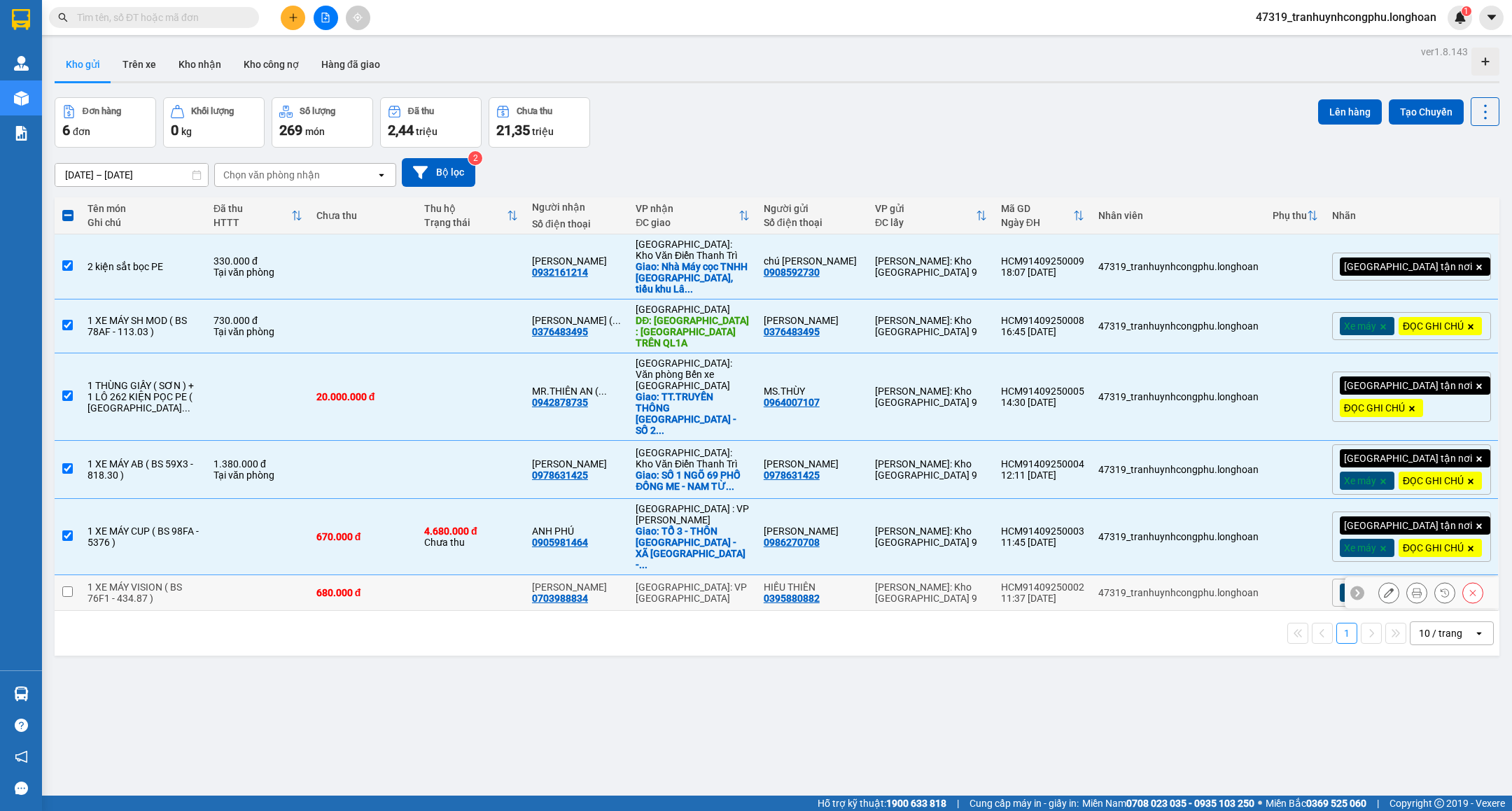
click at [289, 611] on td at bounding box center [258, 593] width 103 height 36
checkbox input "true"
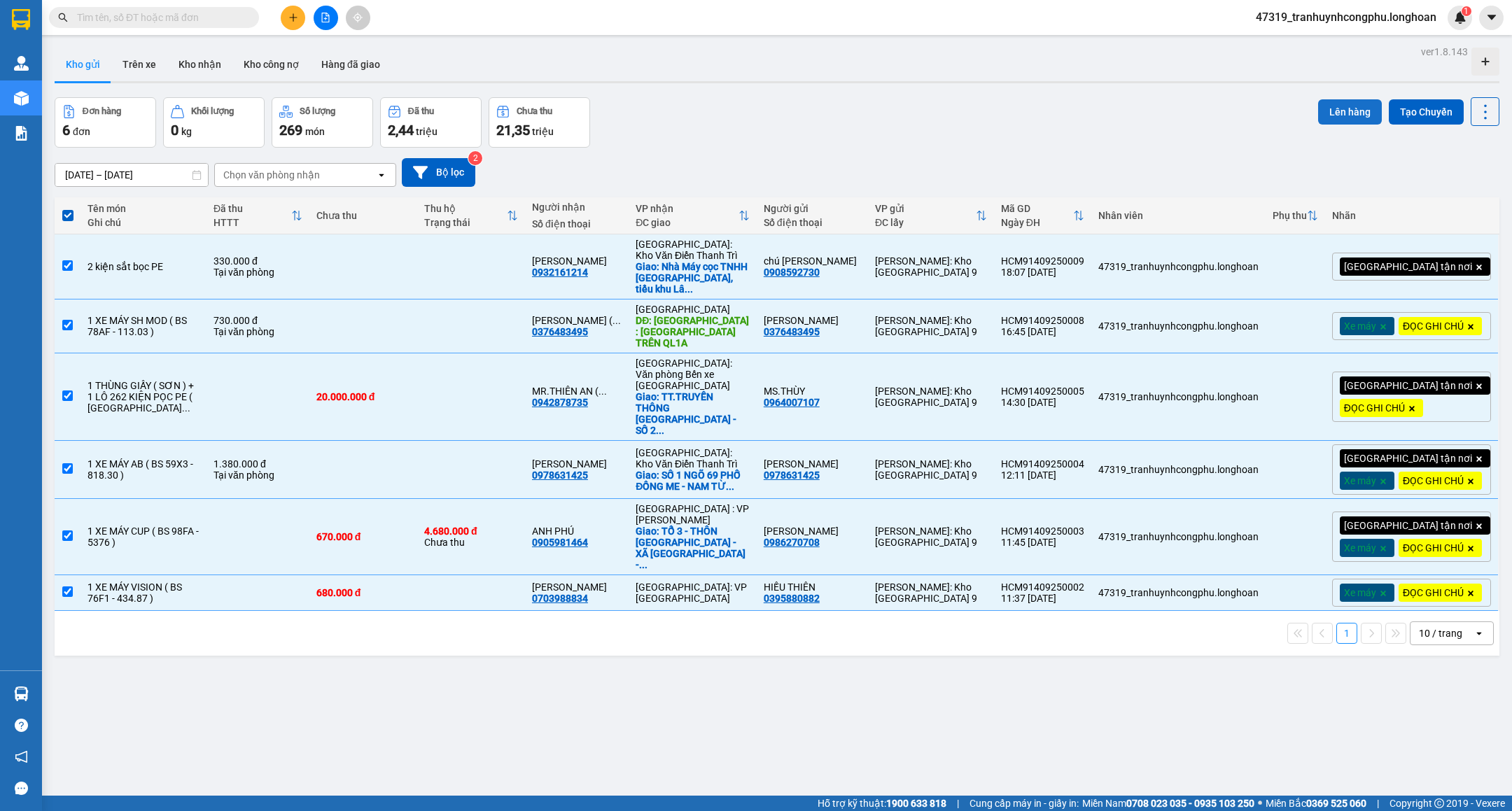
click at [1333, 119] on button "Lên hàng" at bounding box center [1349, 111] width 63 height 25
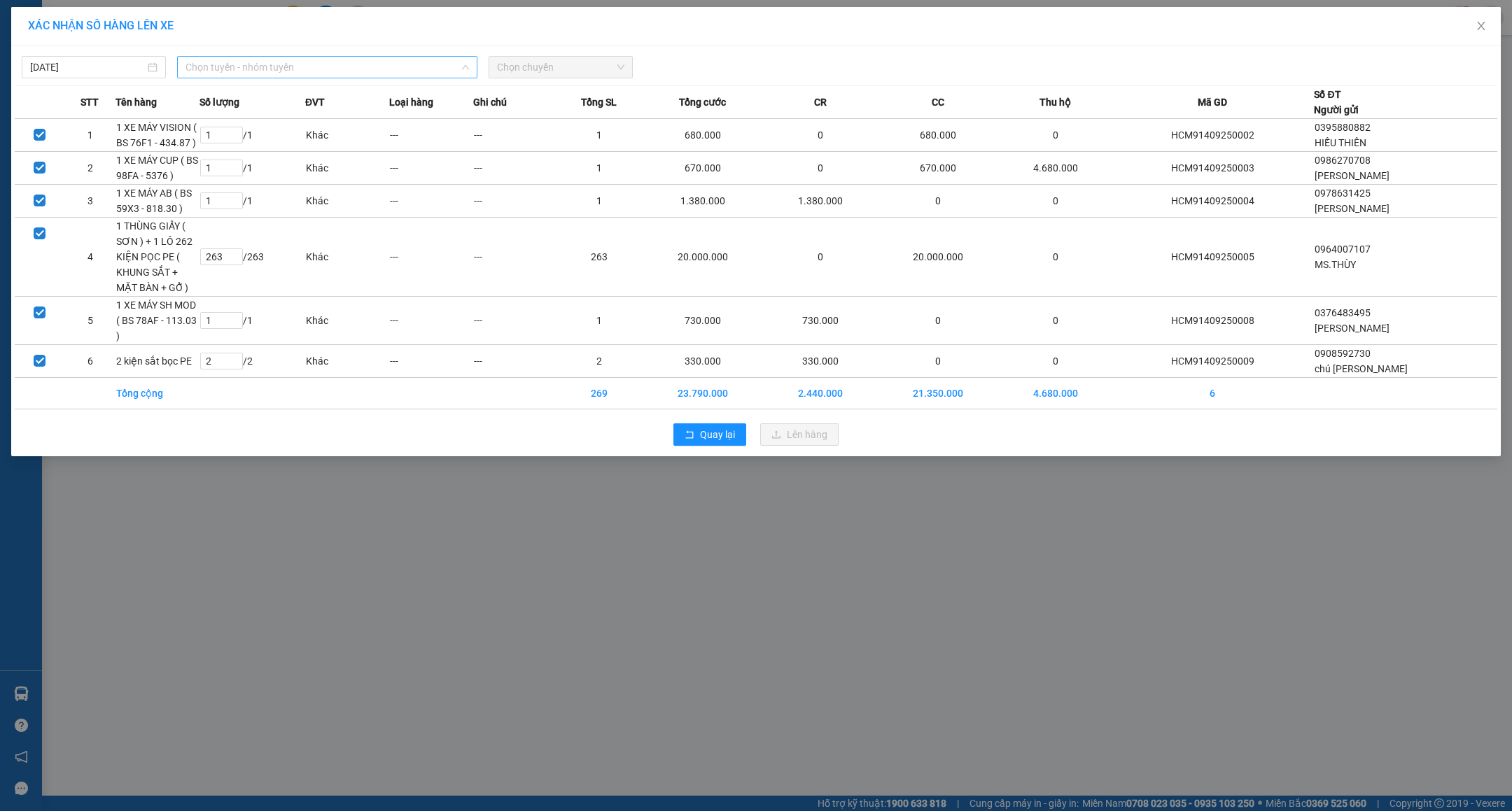
click at [306, 72] on span "Chọn tuyến - nhóm tuyến" at bounding box center [327, 67] width 284 height 21
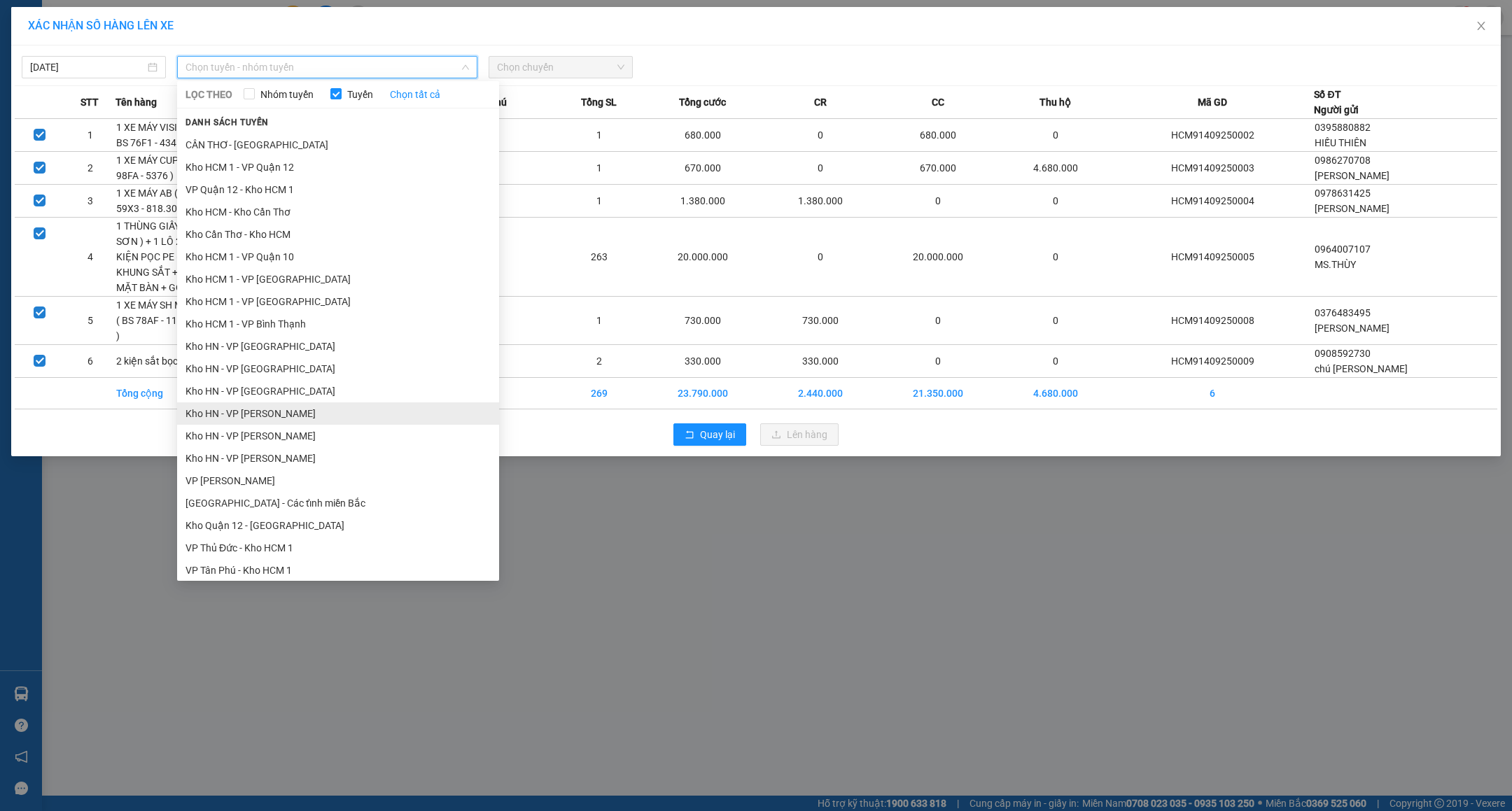
scroll to position [349, 0]
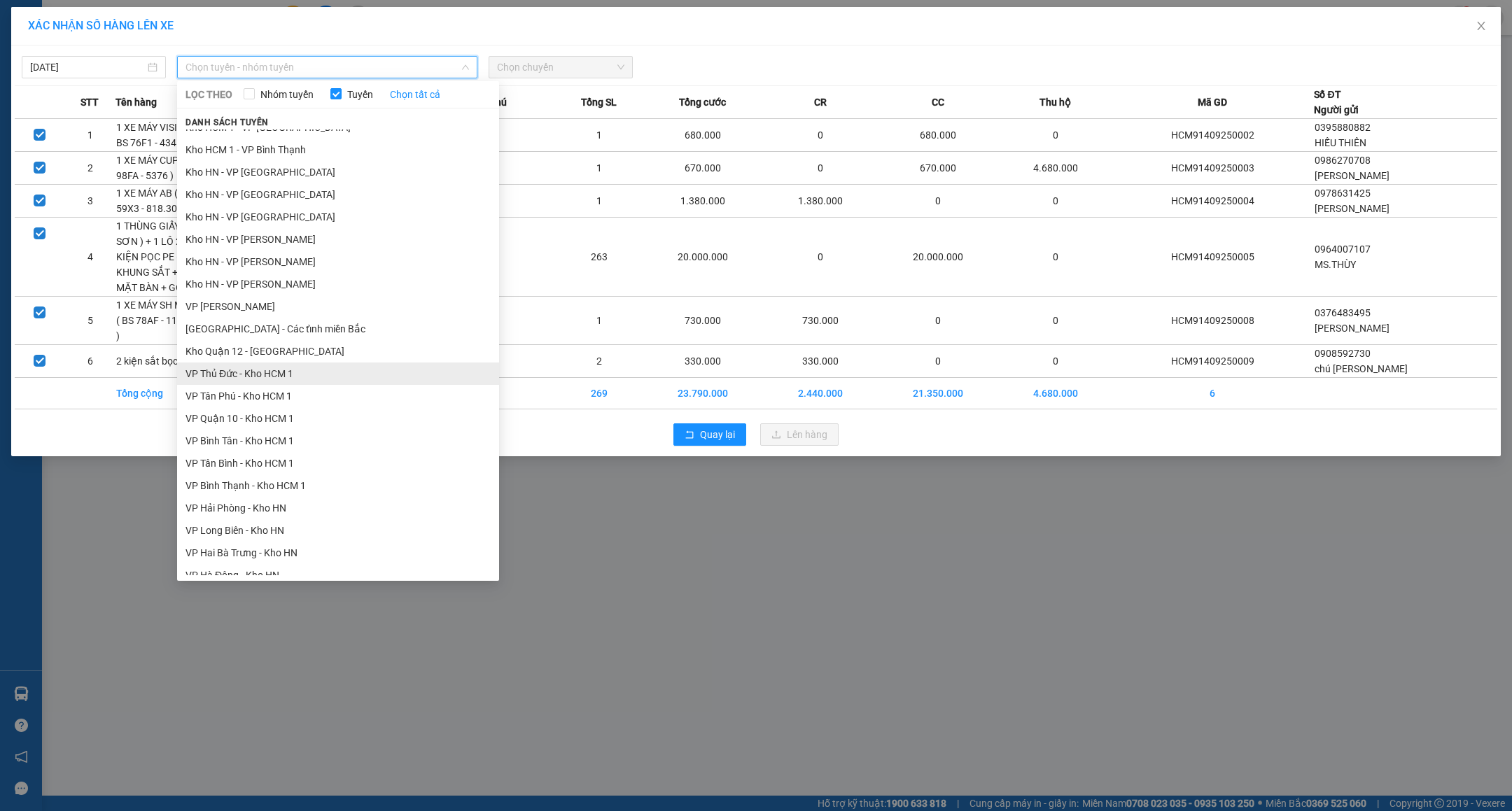
click at [285, 381] on li "VP Thủ Đức - Kho HCM 1" at bounding box center [338, 373] width 322 height 22
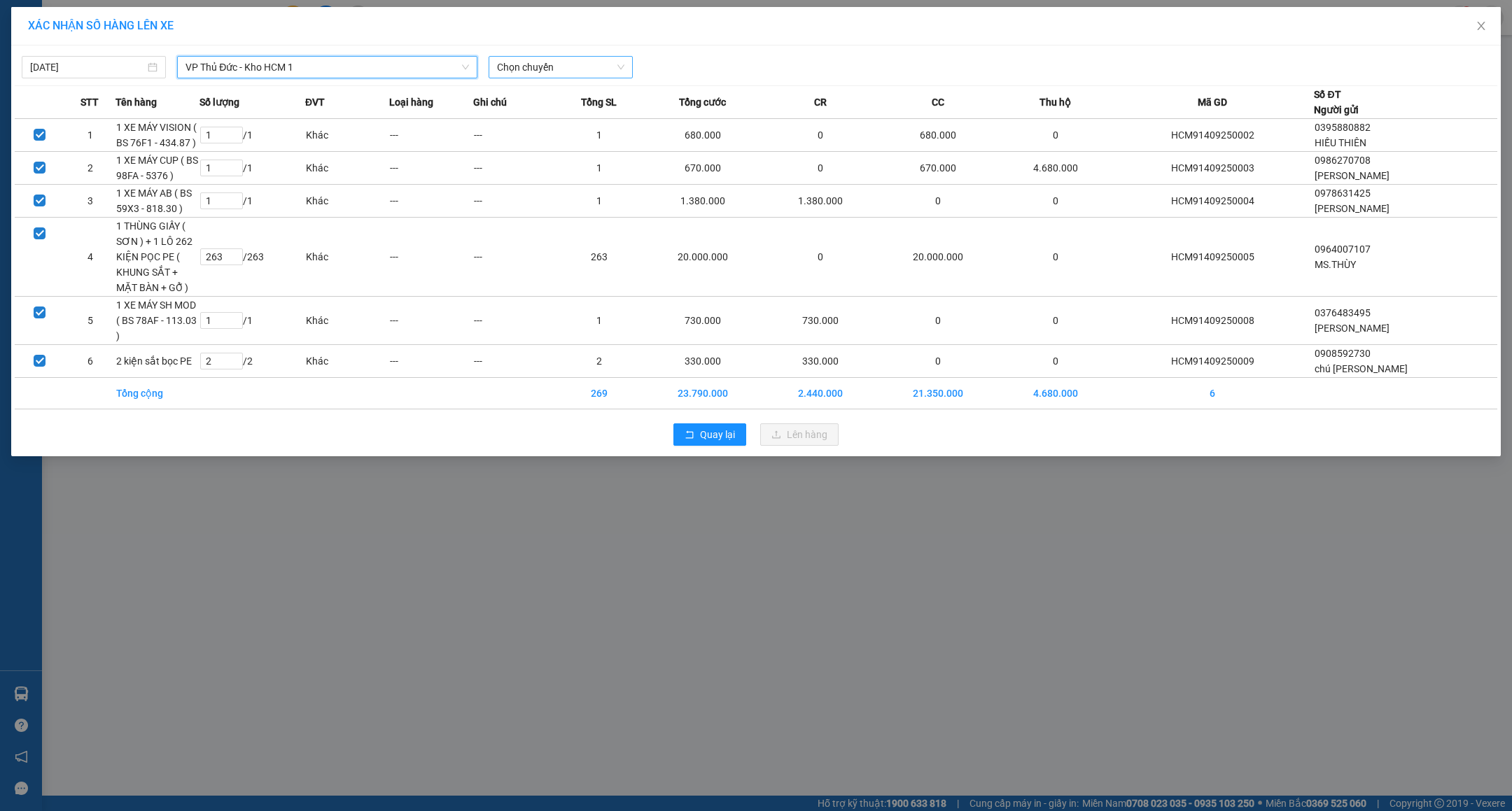
click at [532, 71] on span "Chọn chuyến" at bounding box center [560, 67] width 127 height 21
click at [513, 141] on div "18:45 (TC)" at bounding box center [552, 139] width 109 height 15
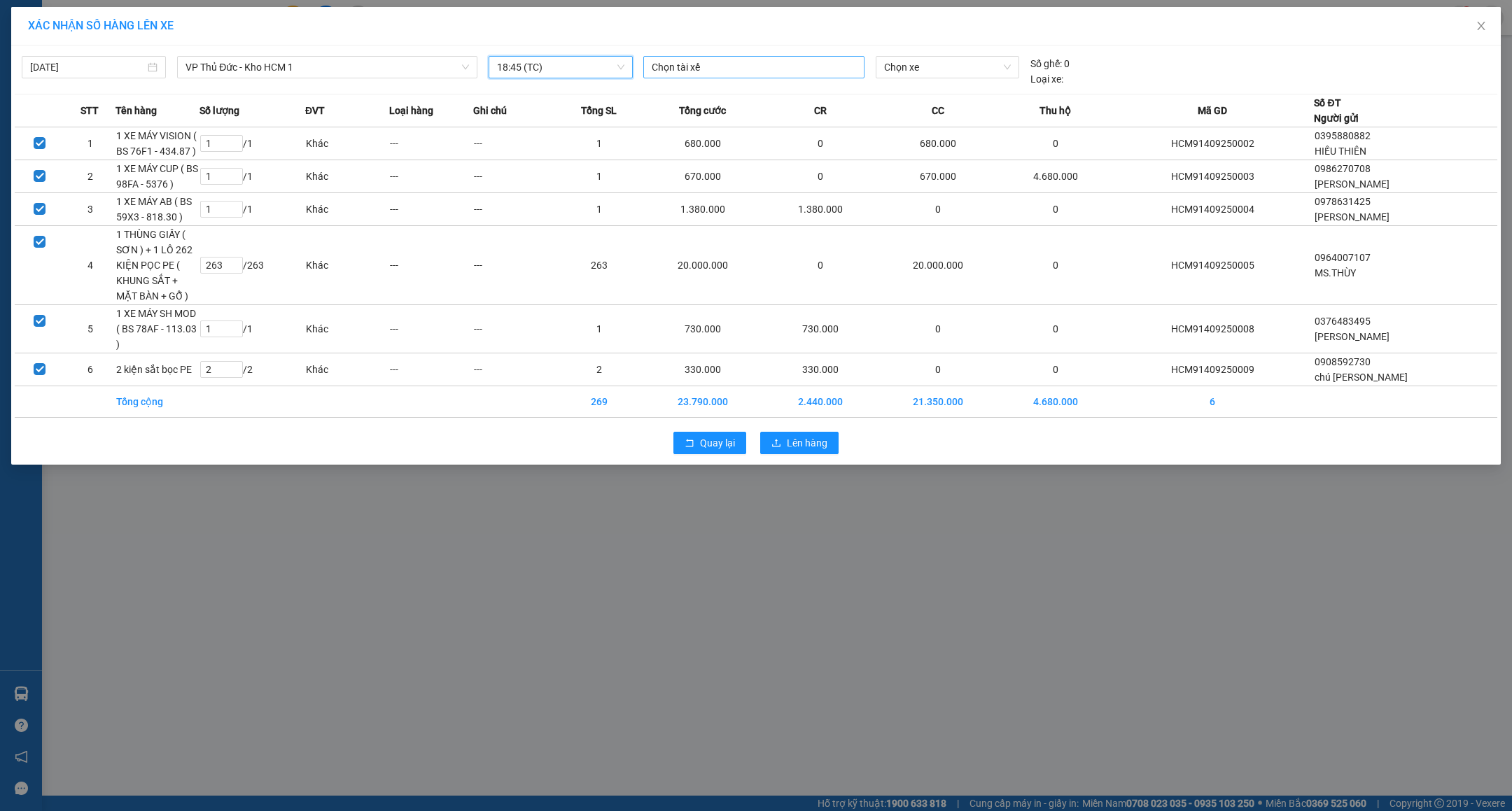
click at [700, 62] on div at bounding box center [754, 67] width 214 height 17
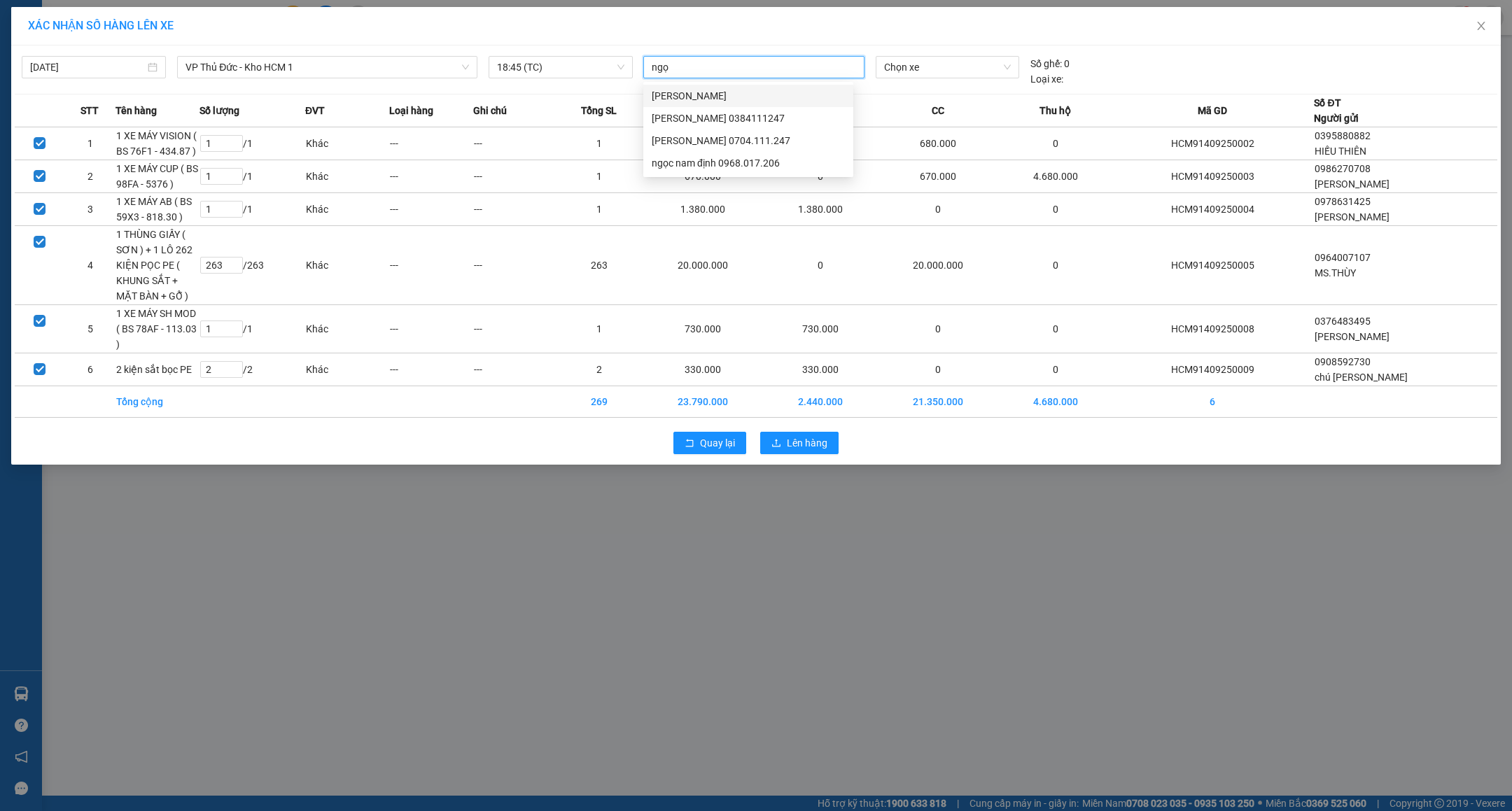
type input "ngọc"
click at [727, 143] on div "[PERSON_NAME] 0704.111.247" at bounding box center [748, 140] width 193 height 15
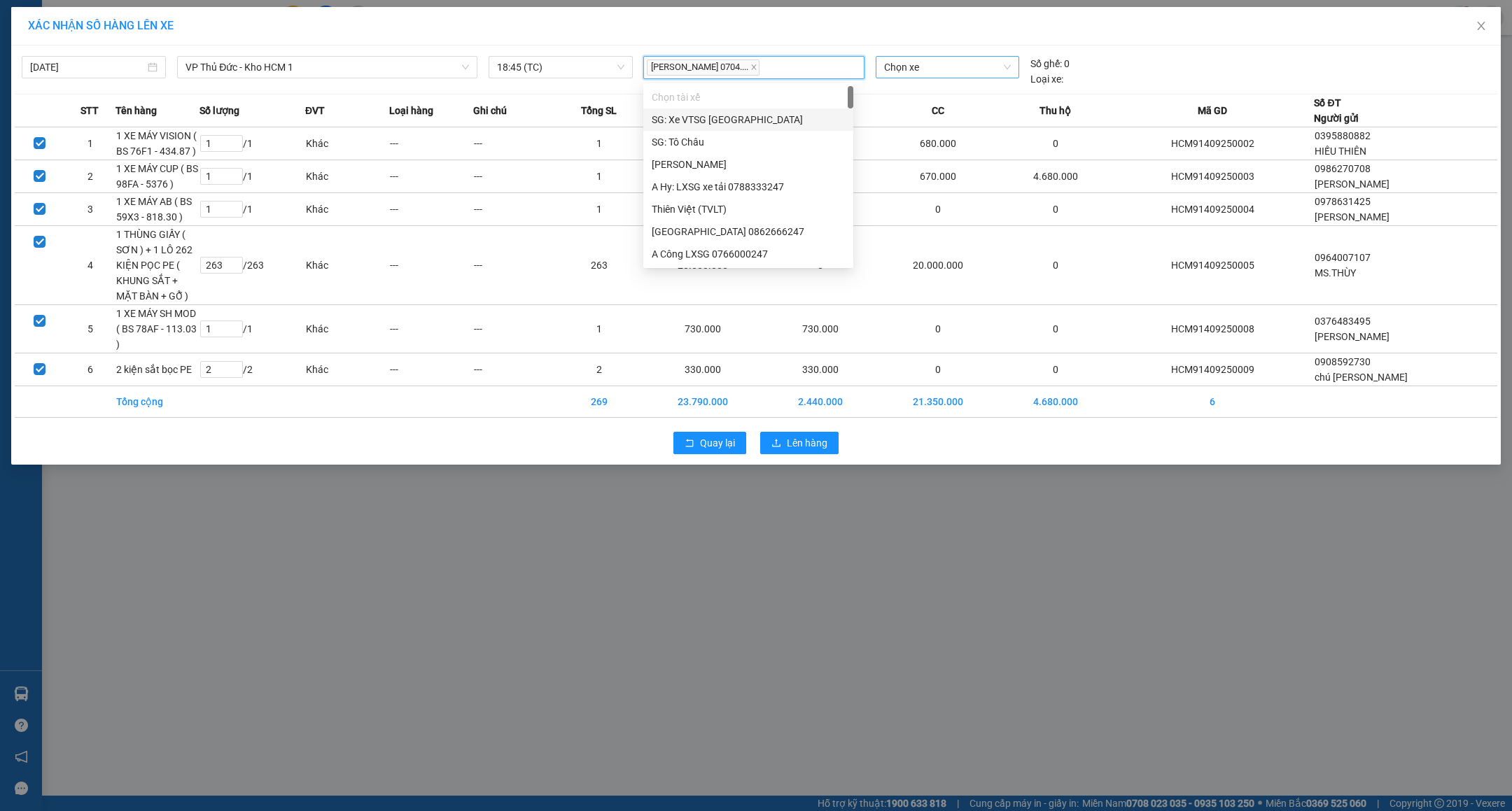
click at [927, 65] on span "Chọn xe" at bounding box center [948, 67] width 127 height 21
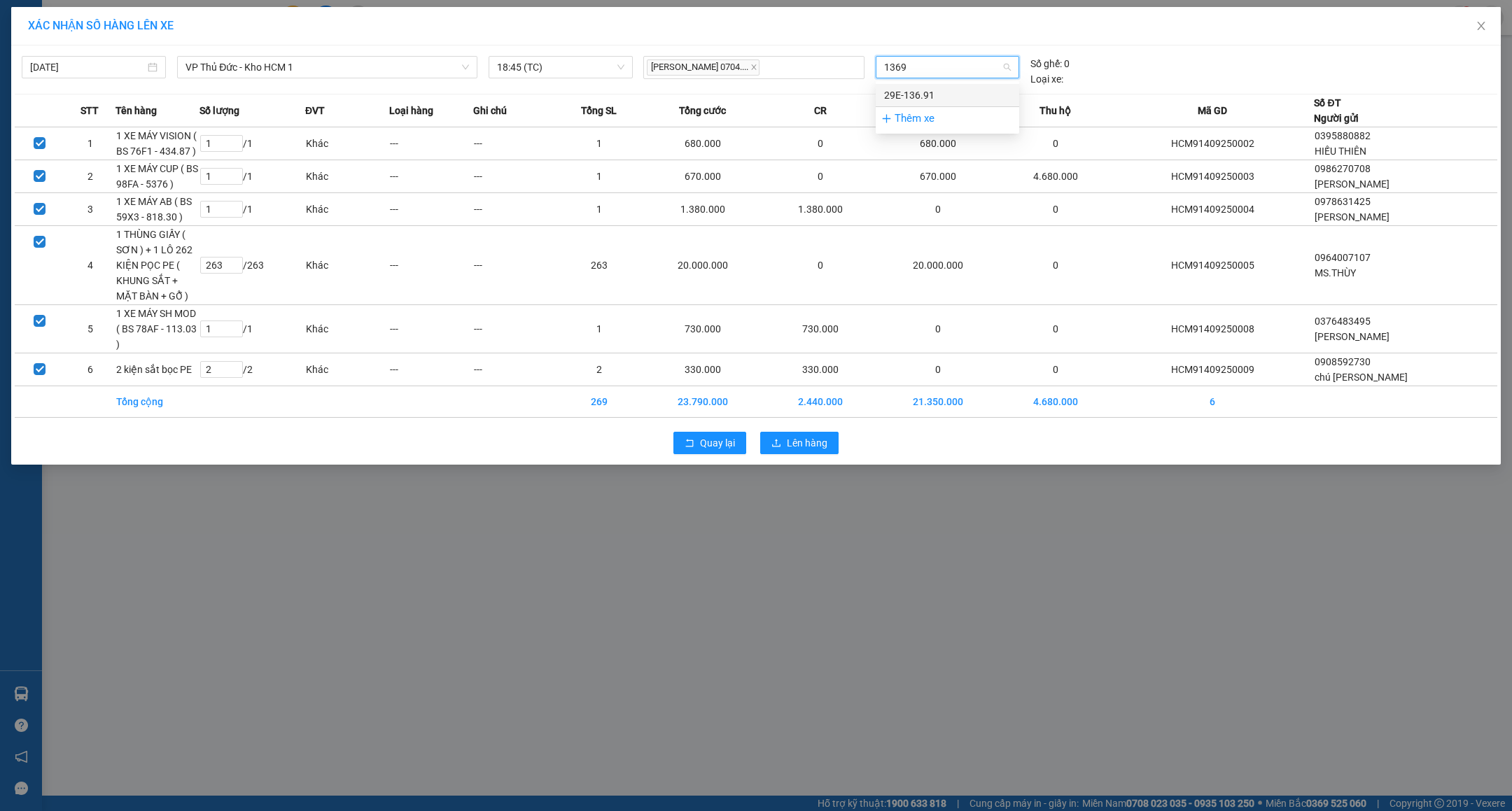
type input "13691"
click at [924, 91] on div "29E-136.91" at bounding box center [948, 95] width 127 height 15
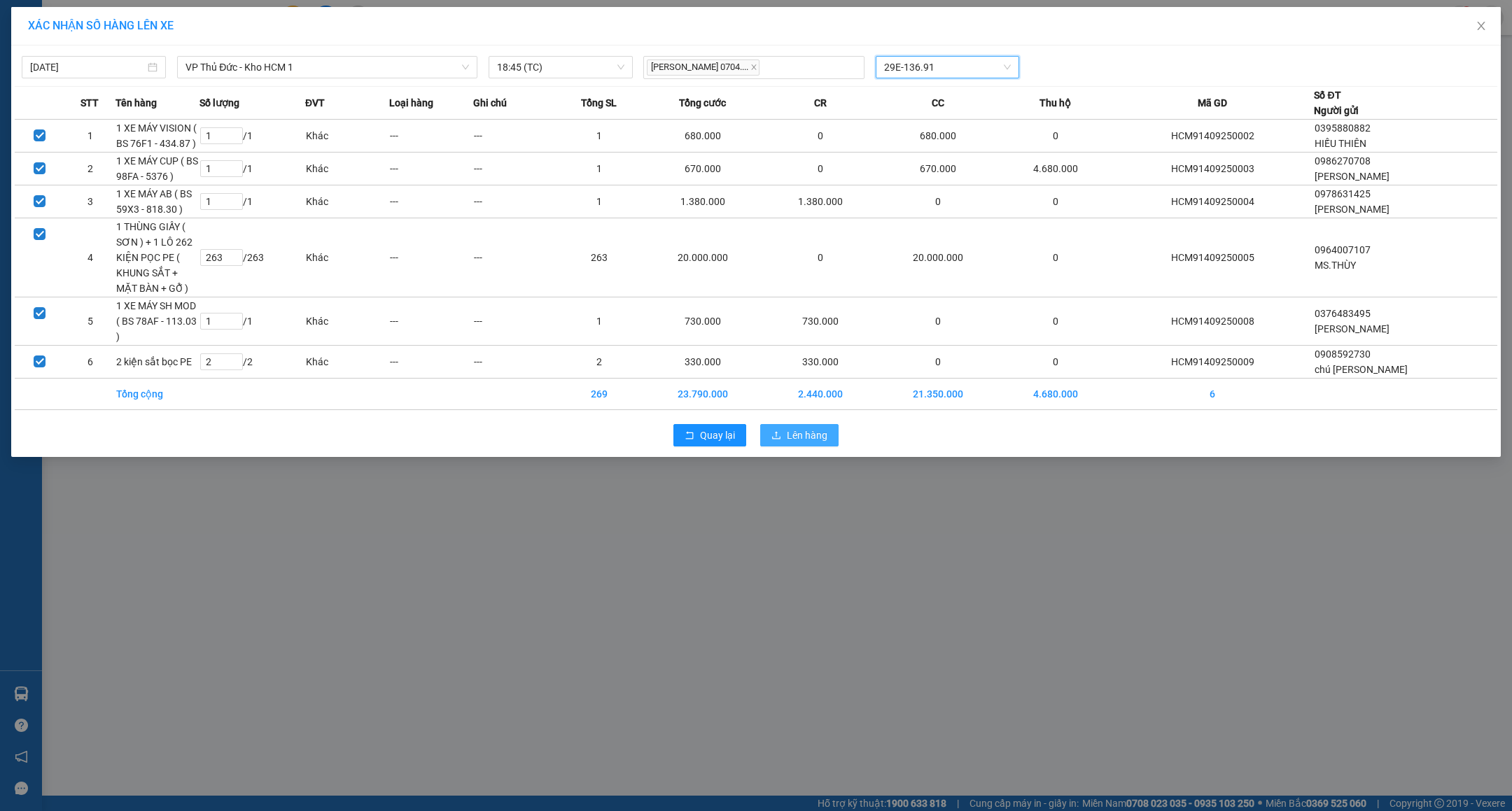
click at [798, 427] on span "Lên hàng" at bounding box center [807, 434] width 41 height 15
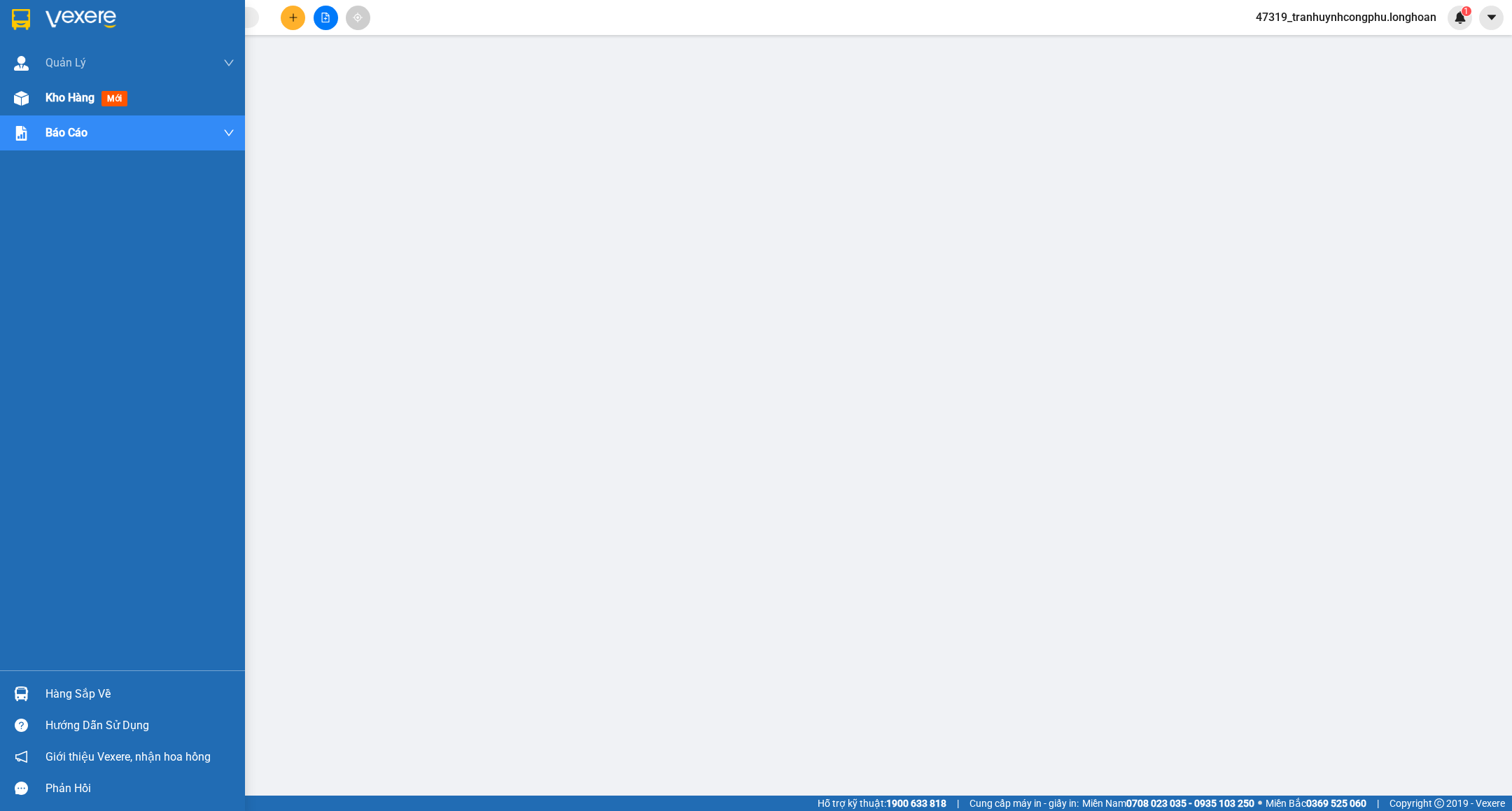
click at [23, 95] on img at bounding box center [21, 98] width 14 height 14
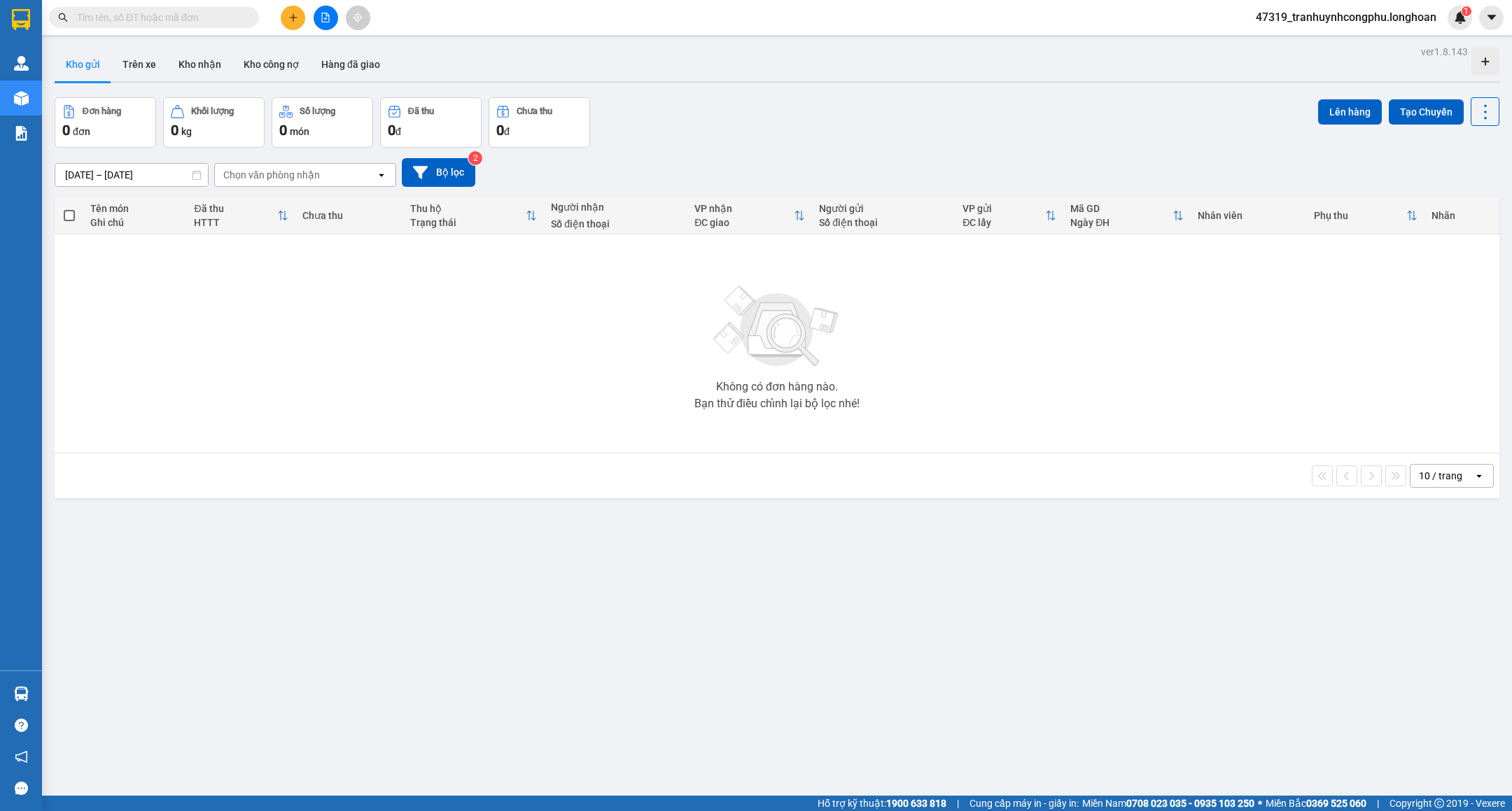
click at [843, 154] on div "16/08/2025 – 14/09/2025 Press the down arrow key to interact with the calendar …" at bounding box center [777, 172] width 1445 height 50
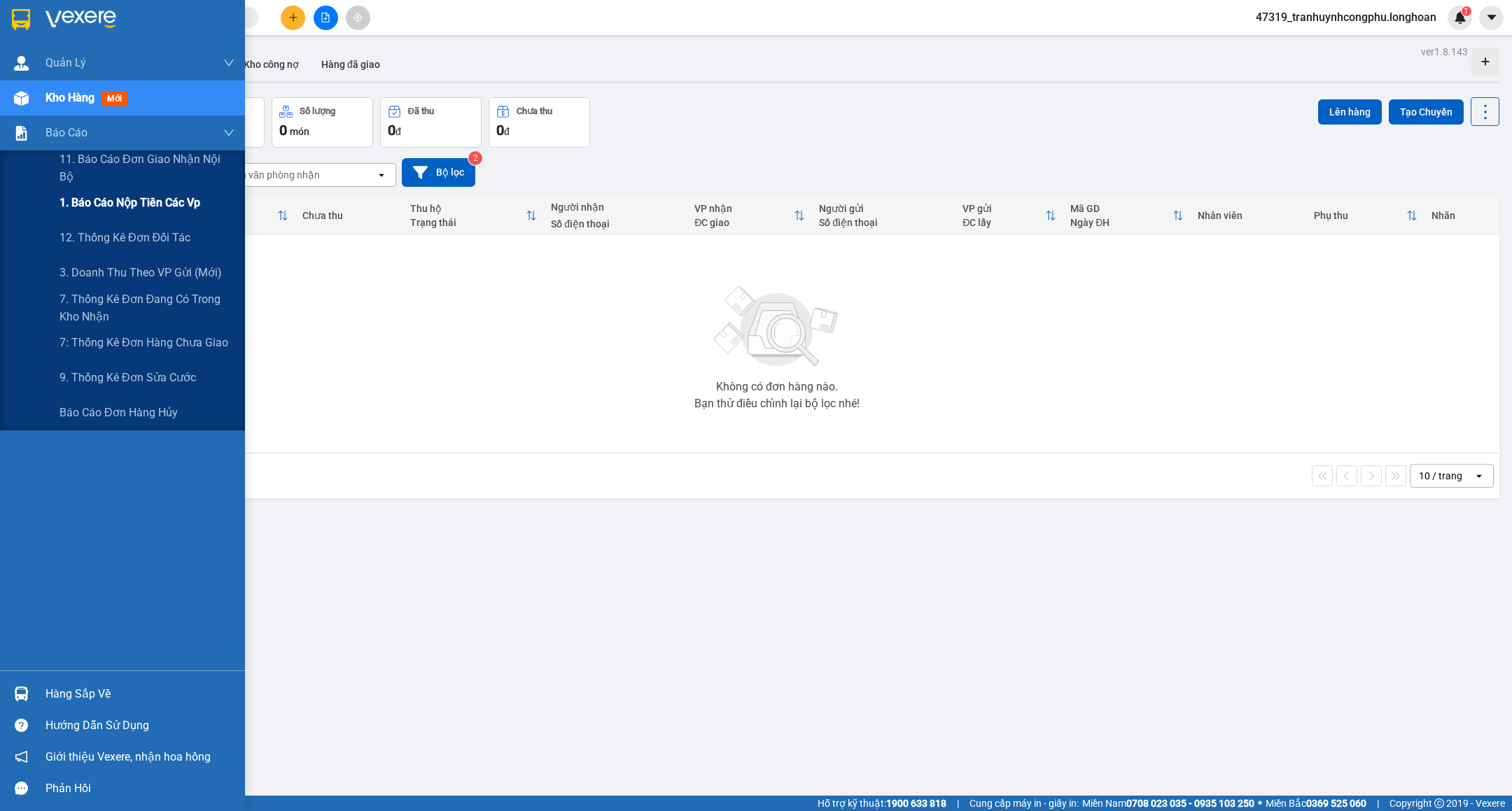
click at [106, 206] on span "1. Báo cáo nộp tiền các vp" at bounding box center [129, 203] width 140 height 18
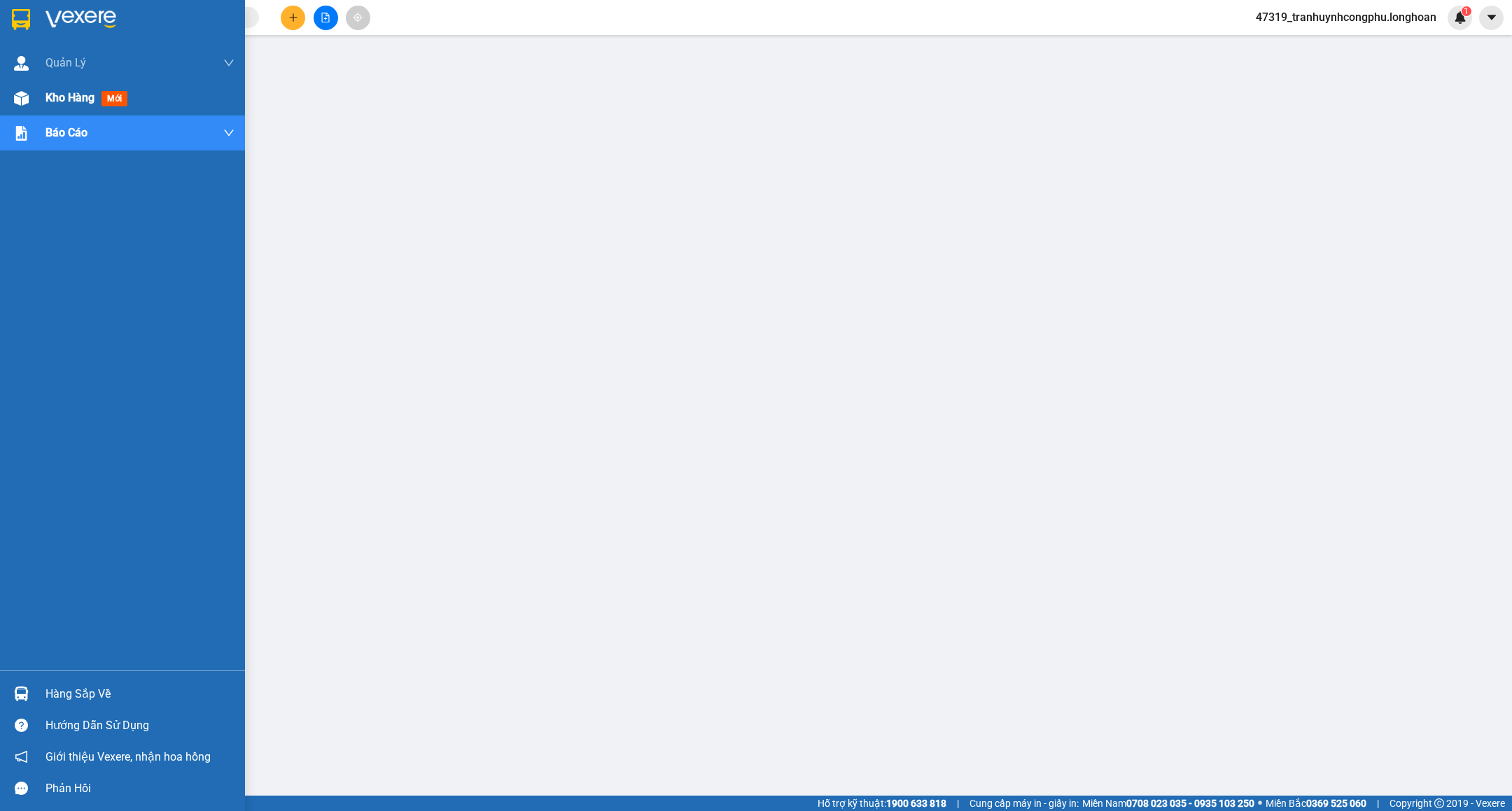
click at [17, 91] on img at bounding box center [21, 98] width 14 height 14
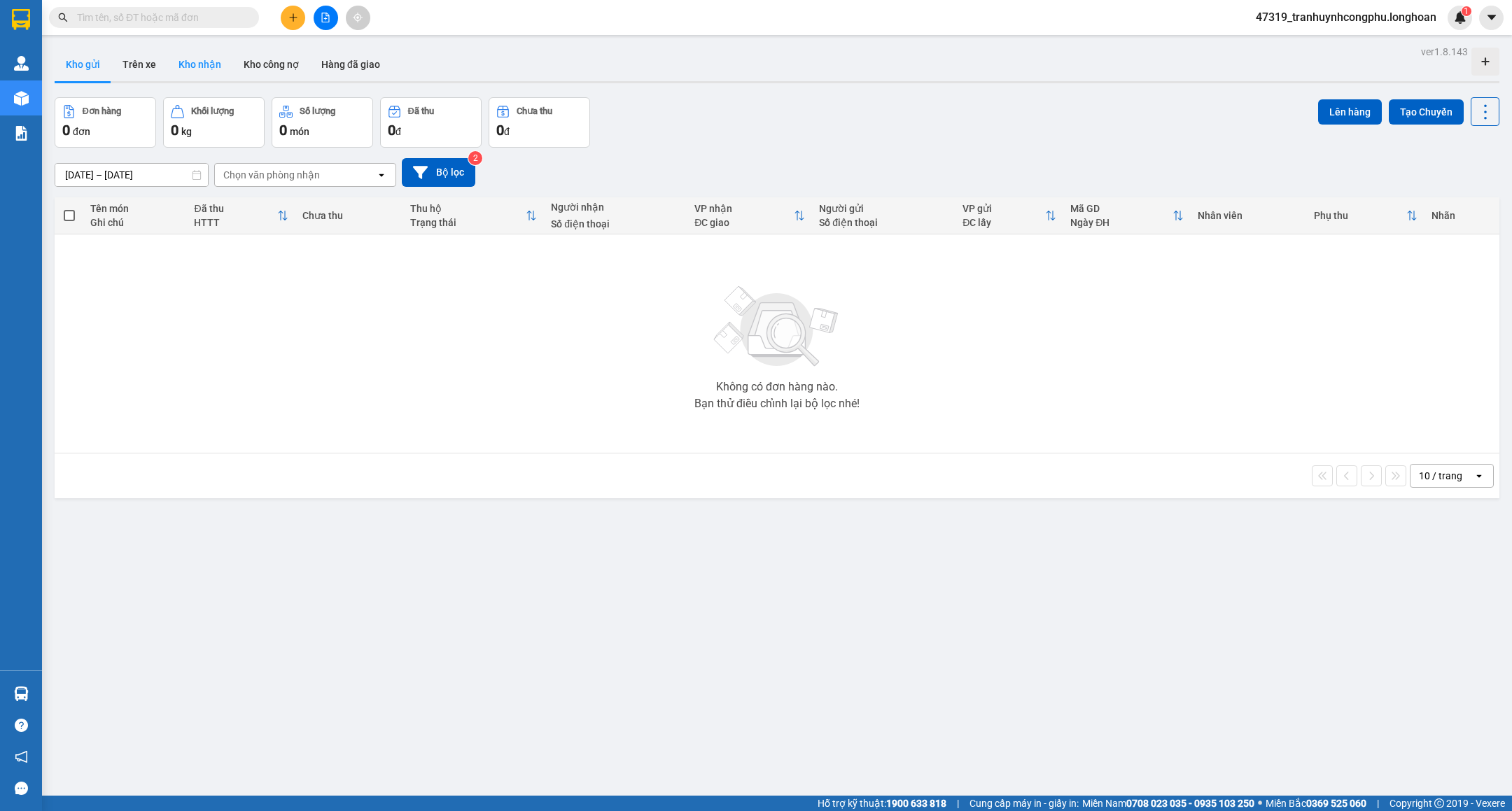
click at [194, 74] on button "Kho nhận" at bounding box center [200, 64] width 65 height 34
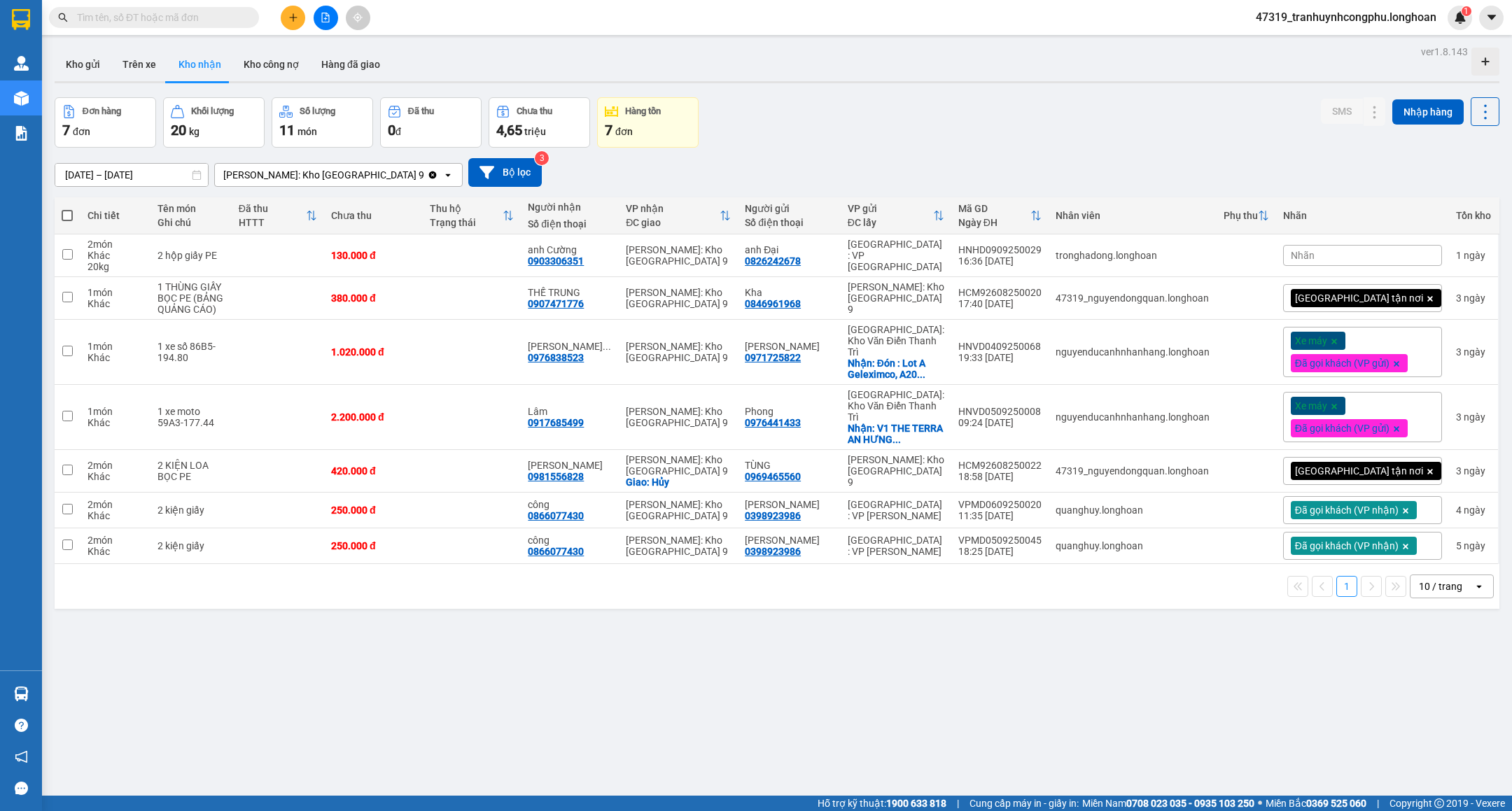
click at [1097, 105] on div "Đơn hàng 7 đơn Khối lượng 20 kg Số lượng 11 món Đã thu 0 đ Chưa thu 4,65 triệu …" at bounding box center [777, 122] width 1445 height 50
